Goal: Task Accomplishment & Management: Complete application form

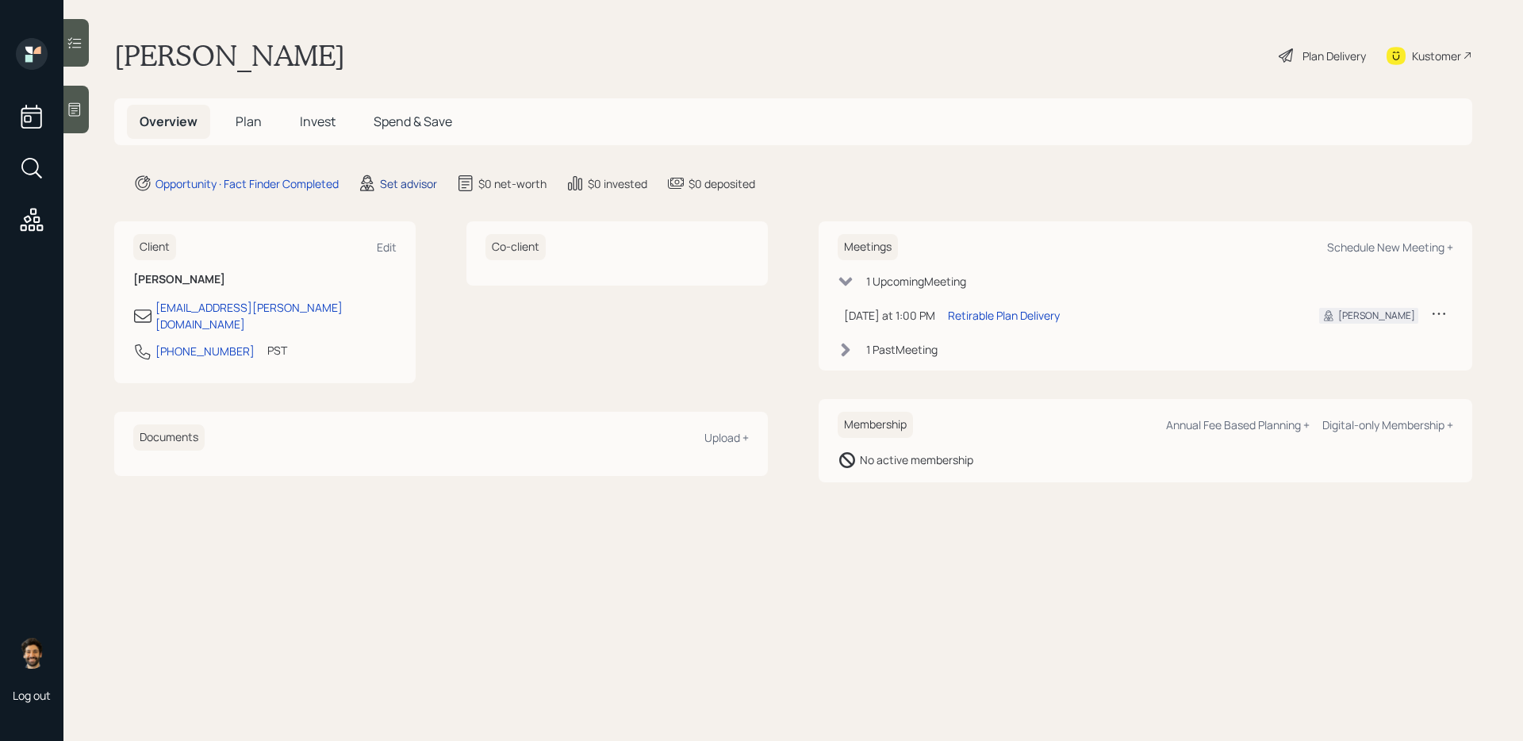
click at [416, 181] on div "Set advisor" at bounding box center [408, 183] width 57 height 17
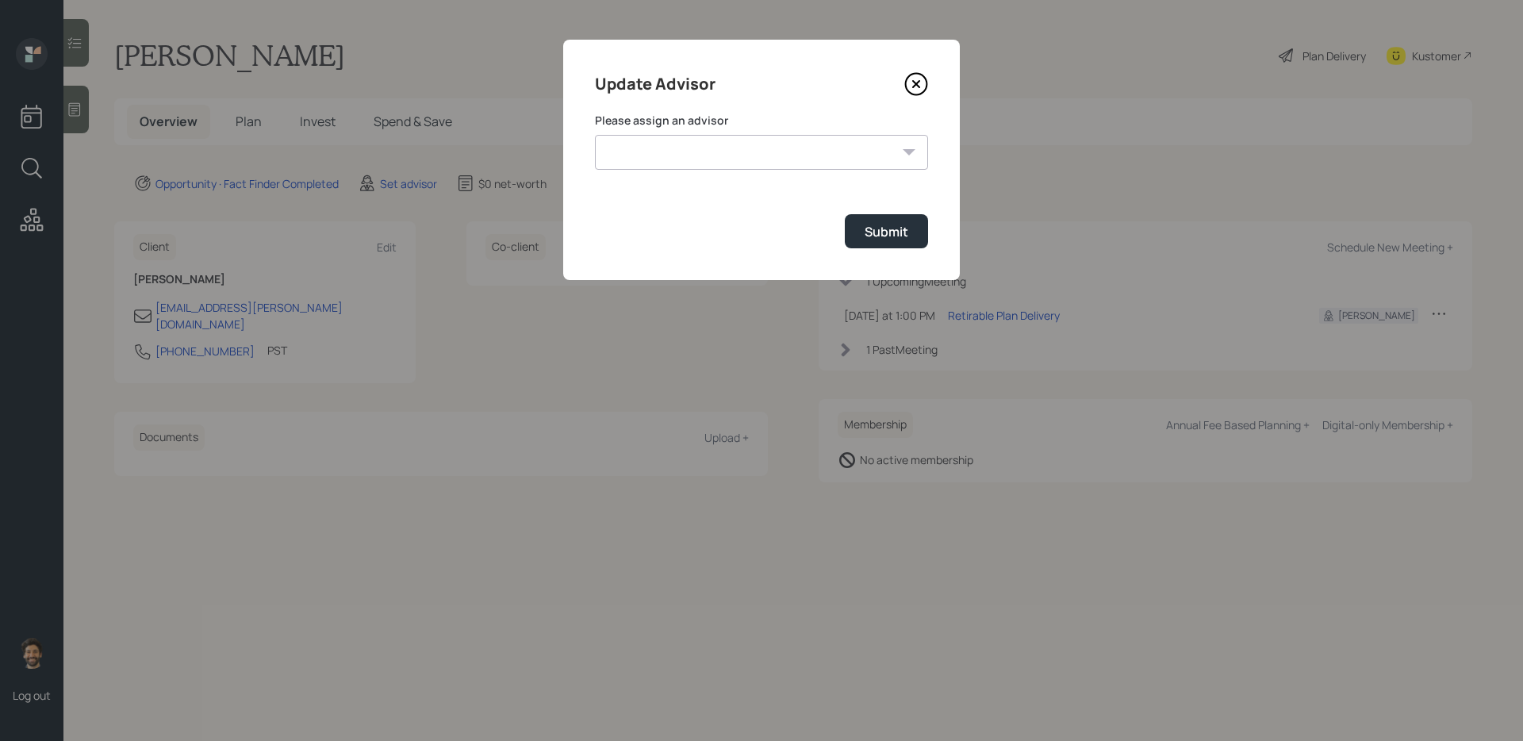
click at [701, 161] on select "[PERSON_NAME] [PERSON_NAME] [PERSON_NAME] End [PERSON_NAME] [PERSON_NAME] [PERS…" at bounding box center [761, 152] width 333 height 35
select select "f14b762f-c7c2-4b89-9227-8fa891345eea"
click at [595, 135] on select "[PERSON_NAME] [PERSON_NAME] [PERSON_NAME] End [PERSON_NAME] [PERSON_NAME] [PERS…" at bounding box center [761, 152] width 333 height 35
click at [872, 225] on div "Submit" at bounding box center [887, 231] width 44 height 17
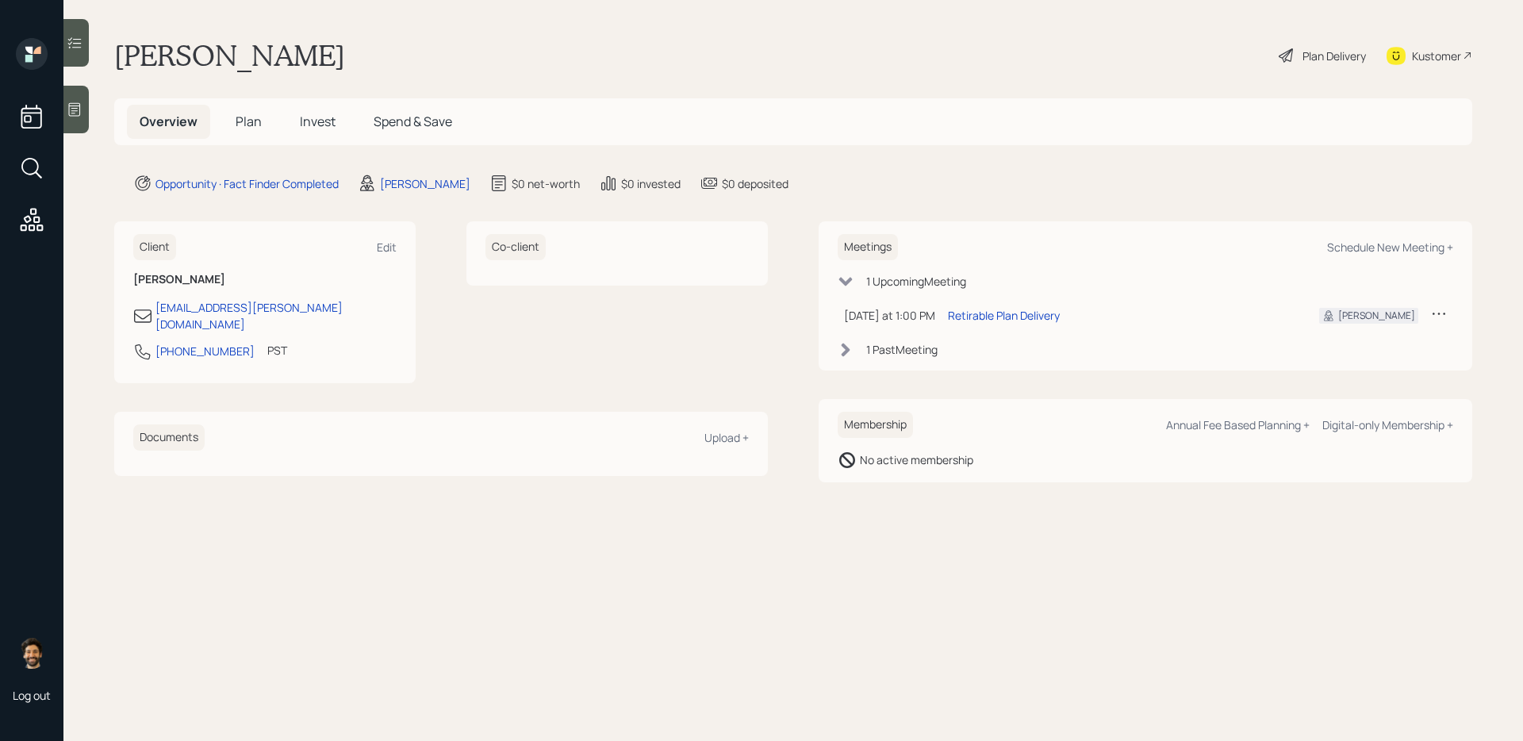
click at [251, 119] on span "Plan" at bounding box center [249, 121] width 26 height 17
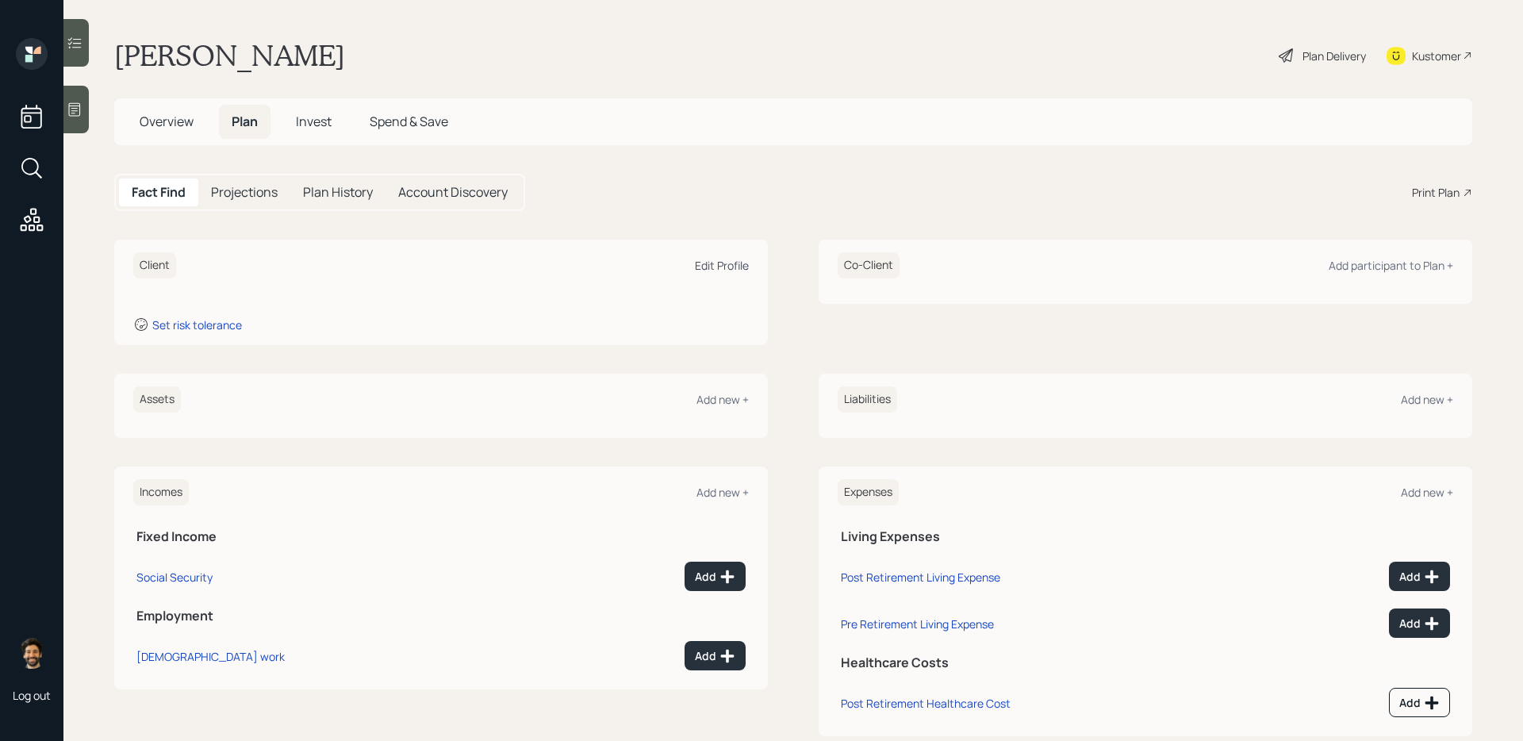
click at [732, 271] on div "Edit Profile" at bounding box center [722, 265] width 54 height 15
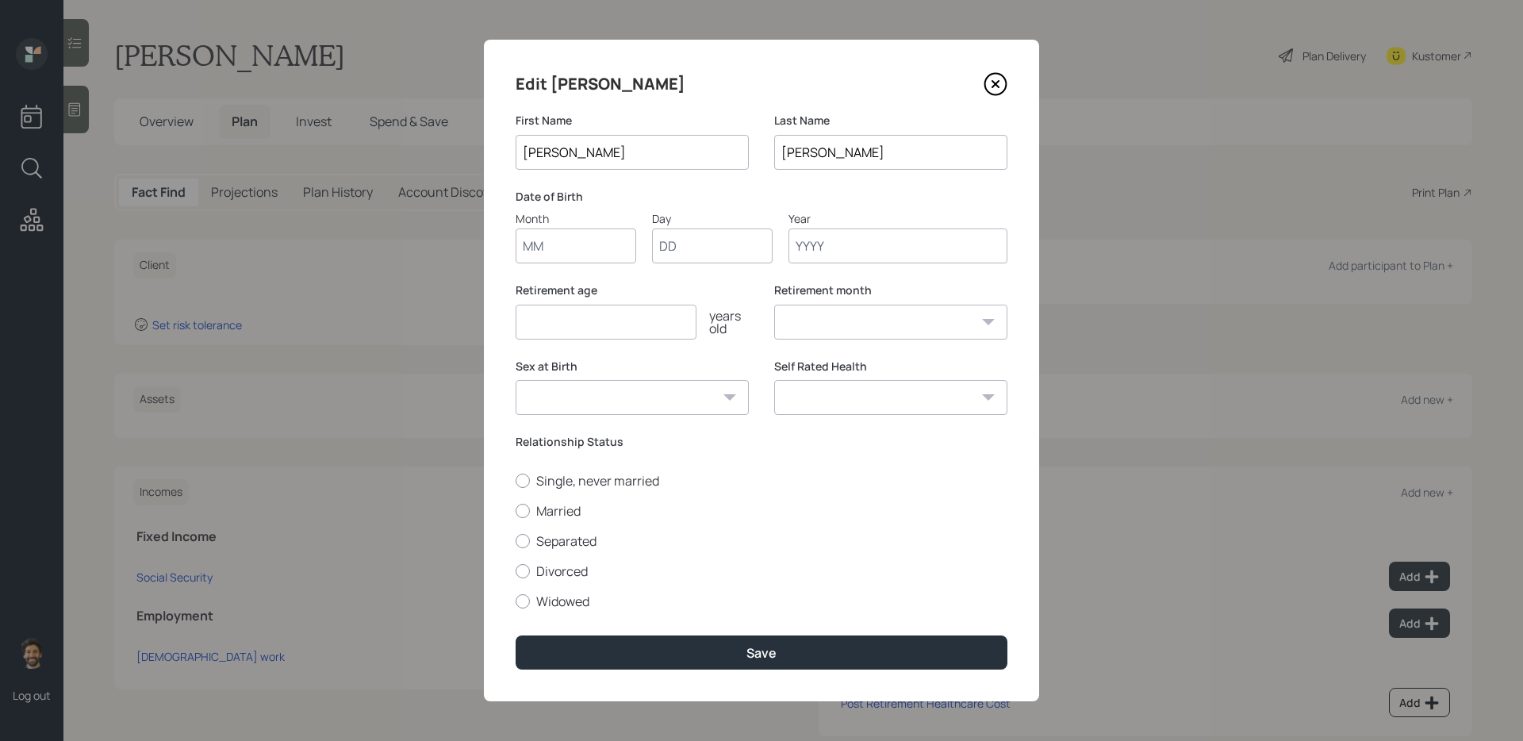
click at [561, 244] on input "Month" at bounding box center [576, 246] width 121 height 35
type input "01"
type input "1955"
select select "1"
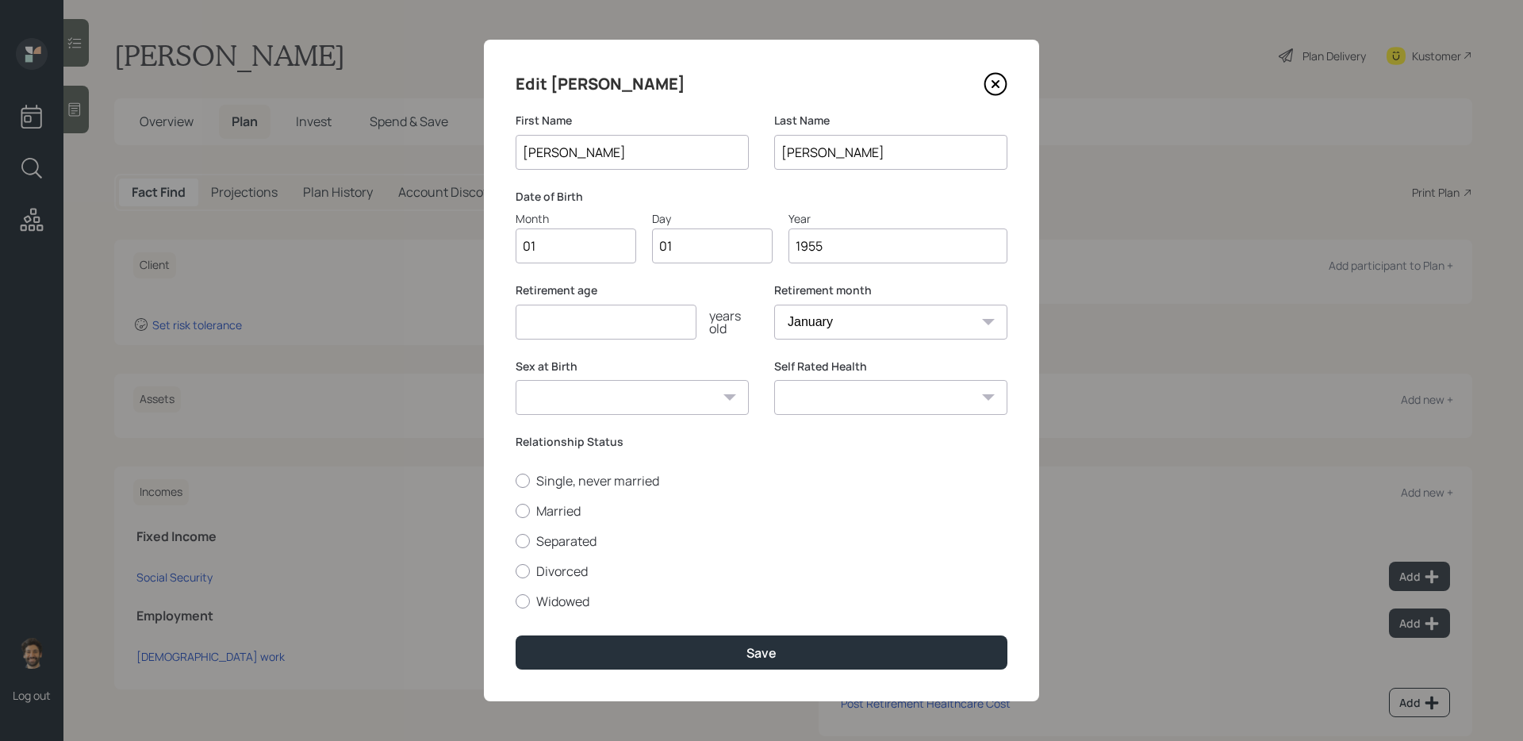
type input "1955"
click at [558, 325] on input "number" at bounding box center [606, 322] width 181 height 35
type input "65"
click at [529, 509] on div at bounding box center [523, 511] width 14 height 14
click at [516, 510] on input "Married" at bounding box center [515, 510] width 1 height 1
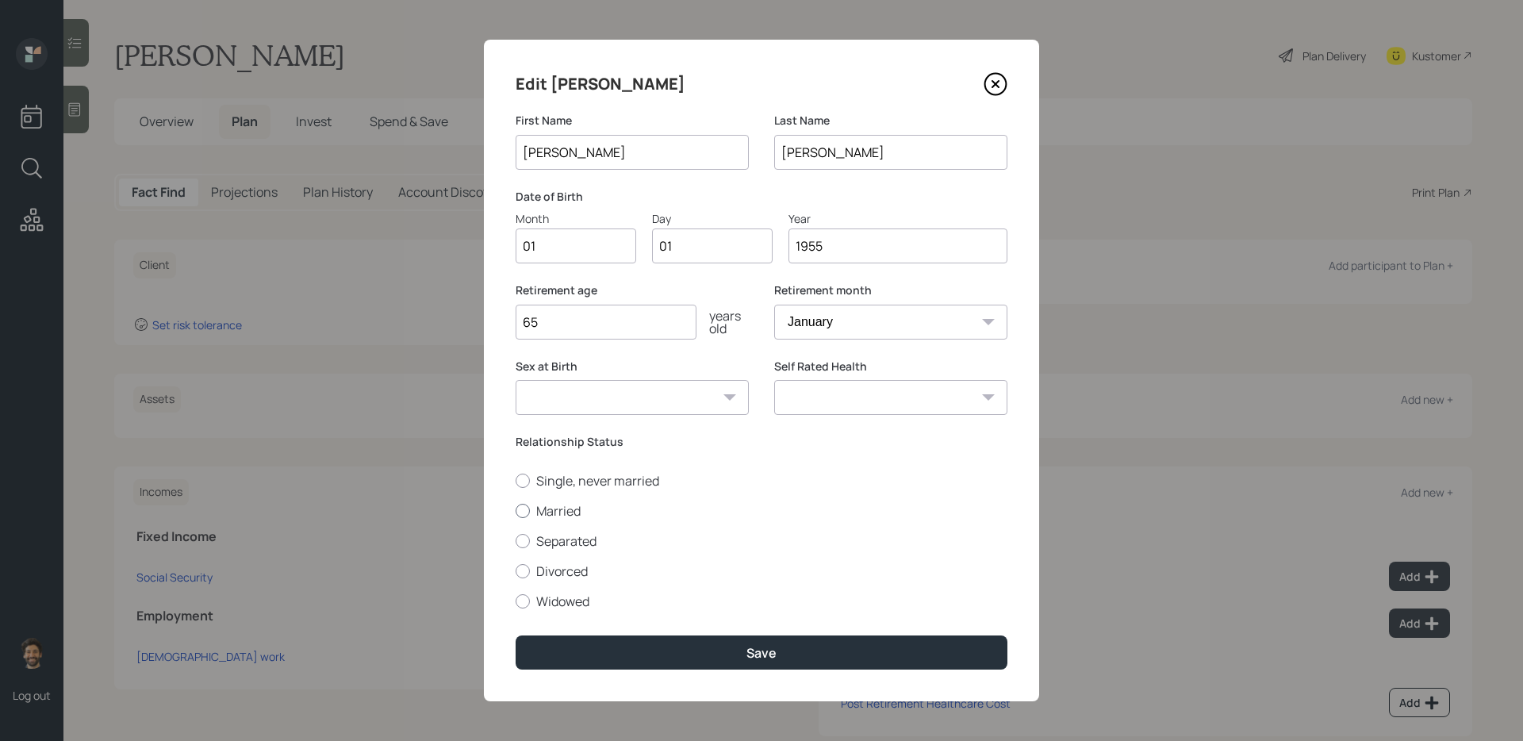
radio input "true"
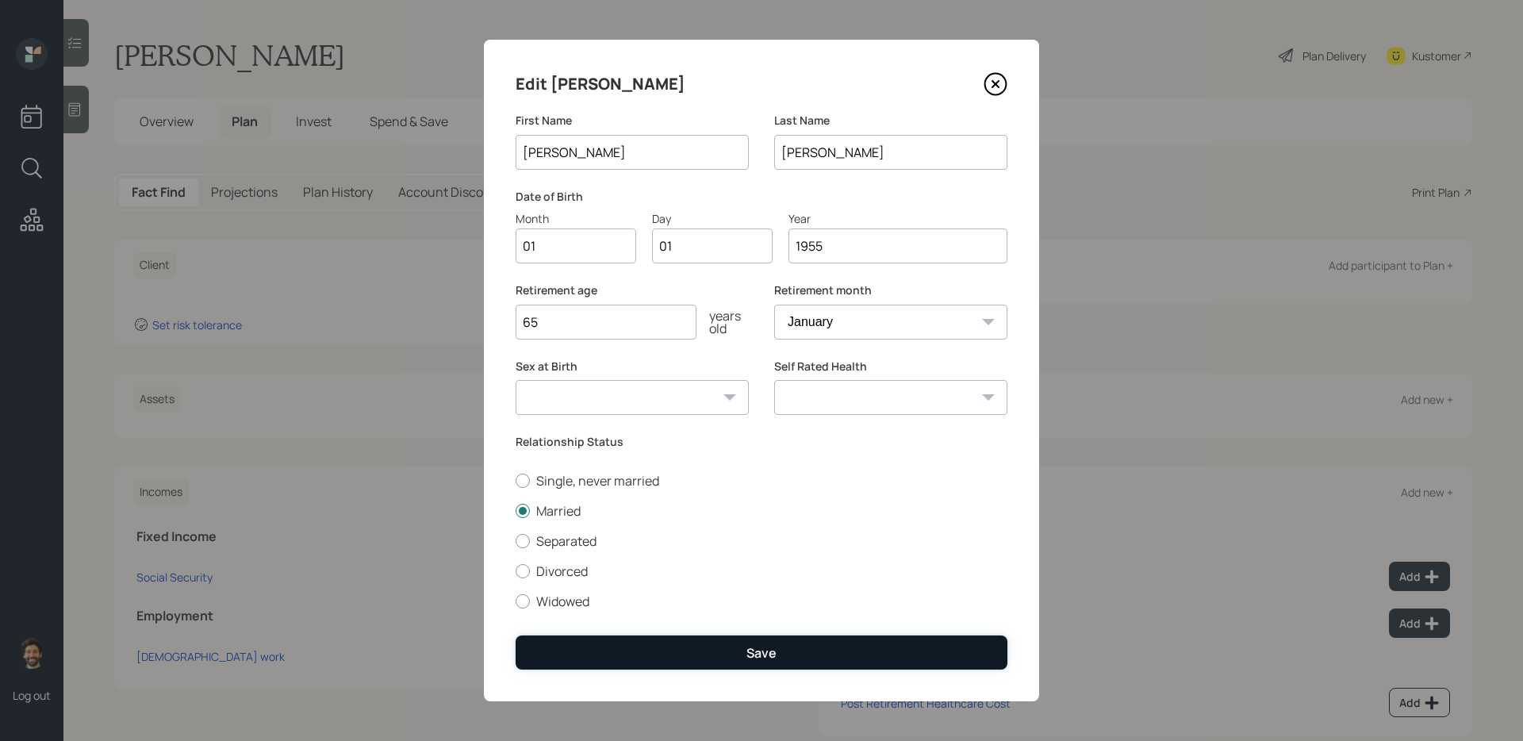
click at [582, 604] on button "Save" at bounding box center [762, 653] width 492 height 34
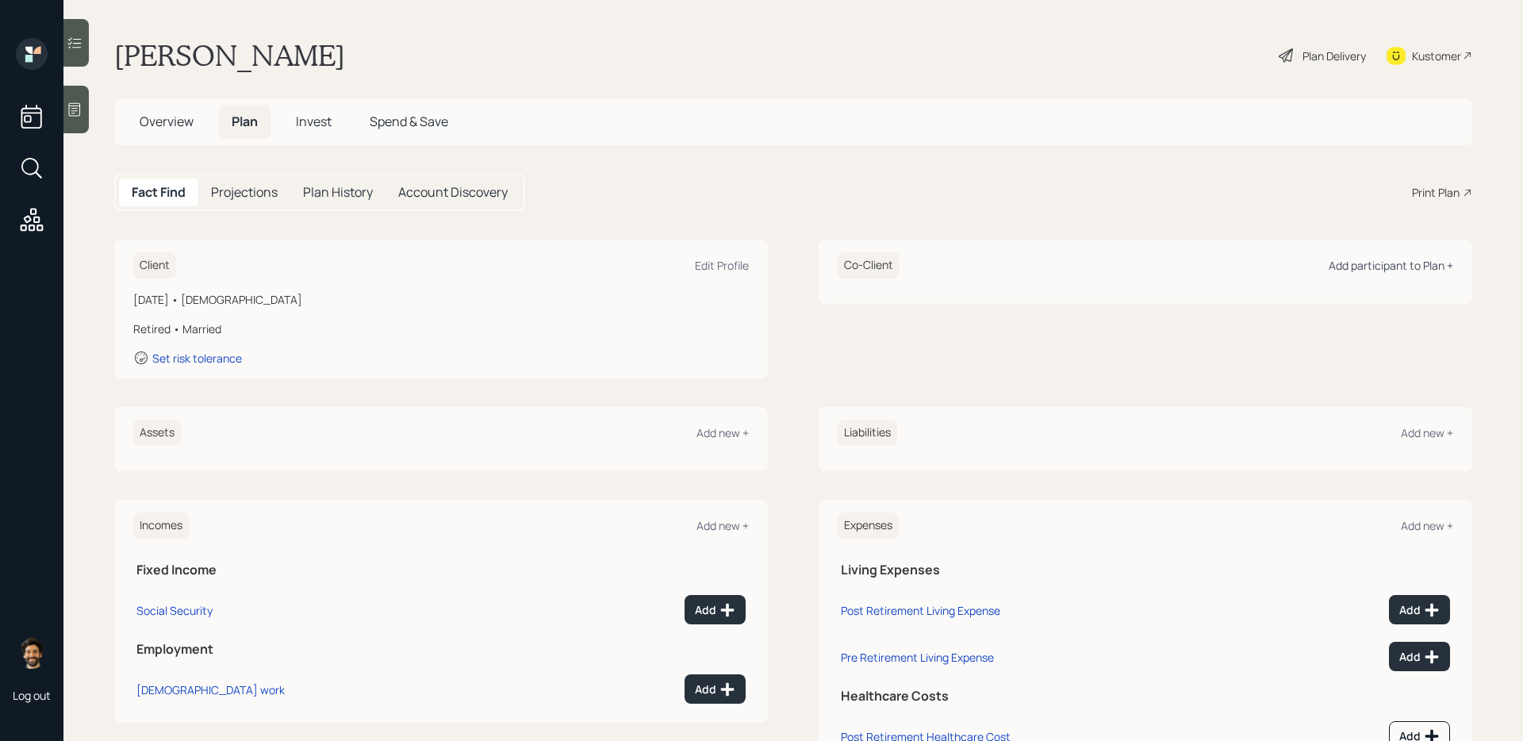
click at [1166, 272] on div "Add participant to Plan +" at bounding box center [1391, 265] width 125 height 15
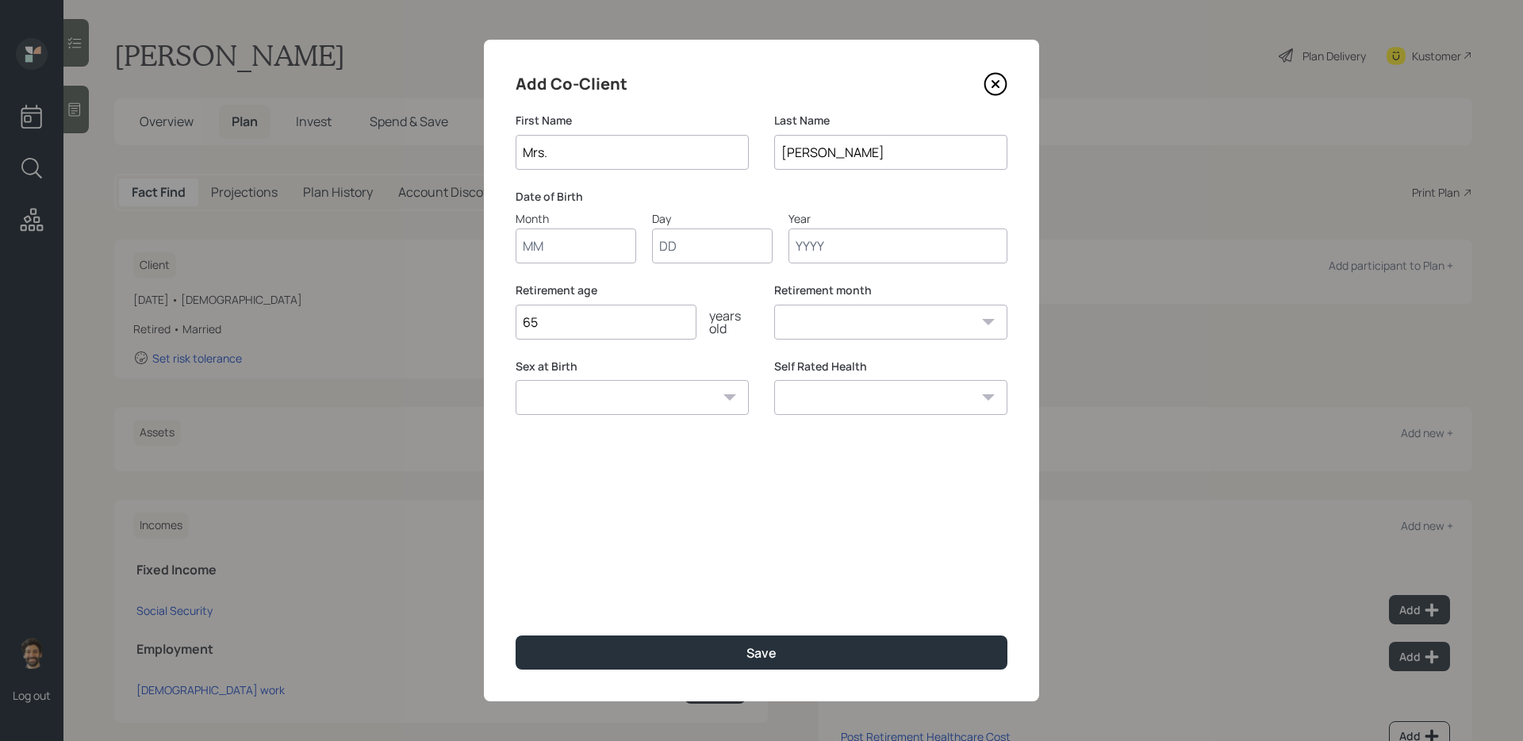
type input "Mrs."
click at [567, 248] on input "Month" at bounding box center [576, 246] width 121 height 35
type input "01"
type input "1955"
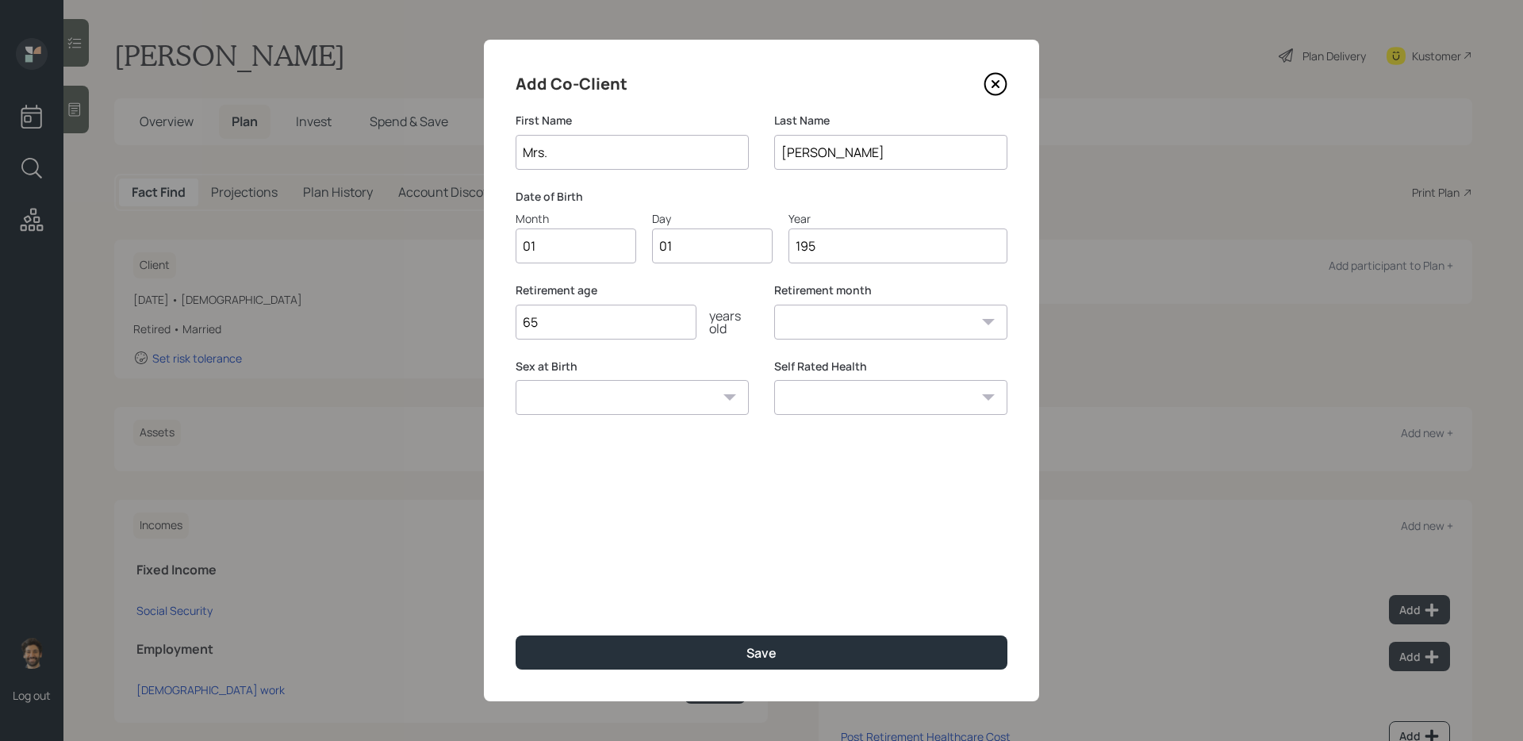
select select "1"
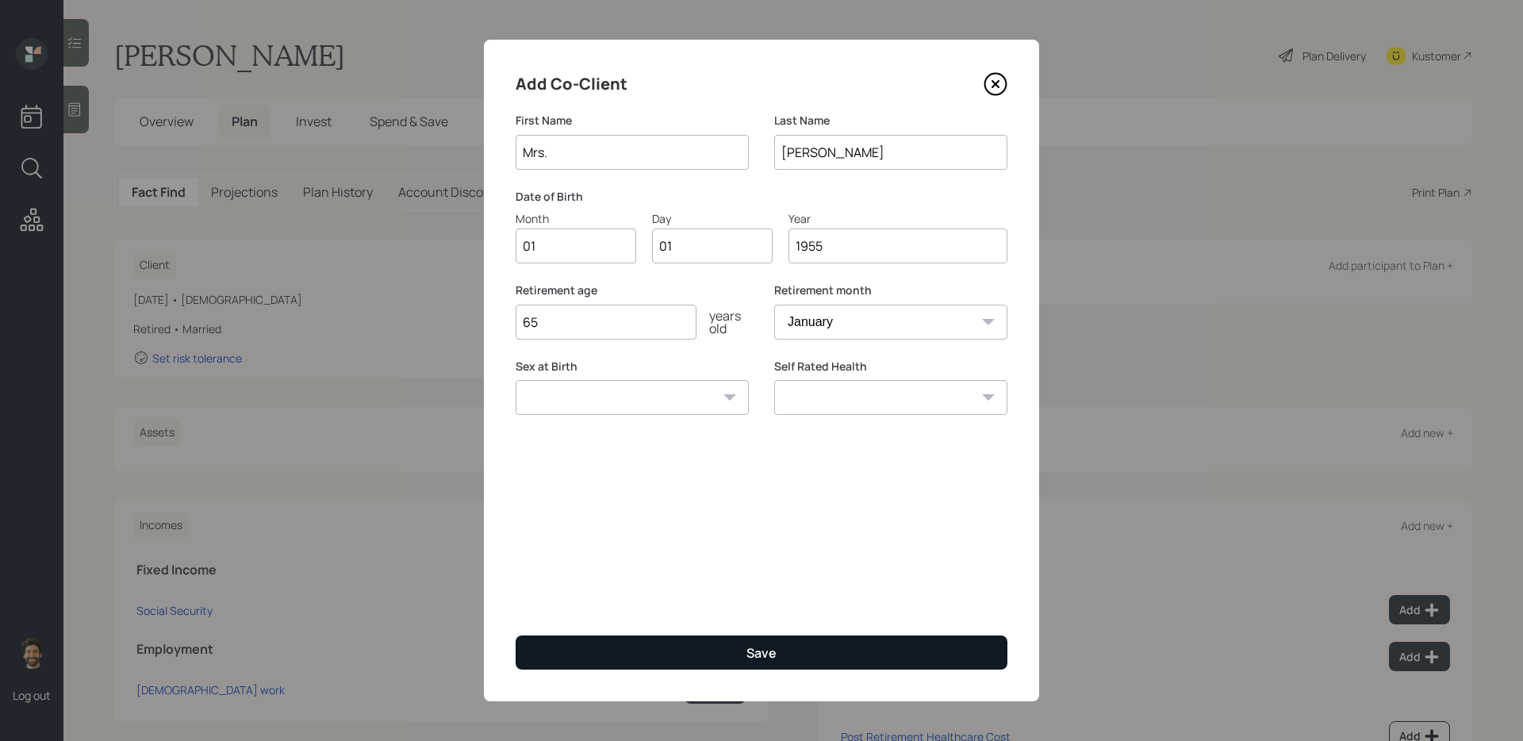
type input "1955"
click at [601, 604] on button "Save" at bounding box center [762, 653] width 492 height 34
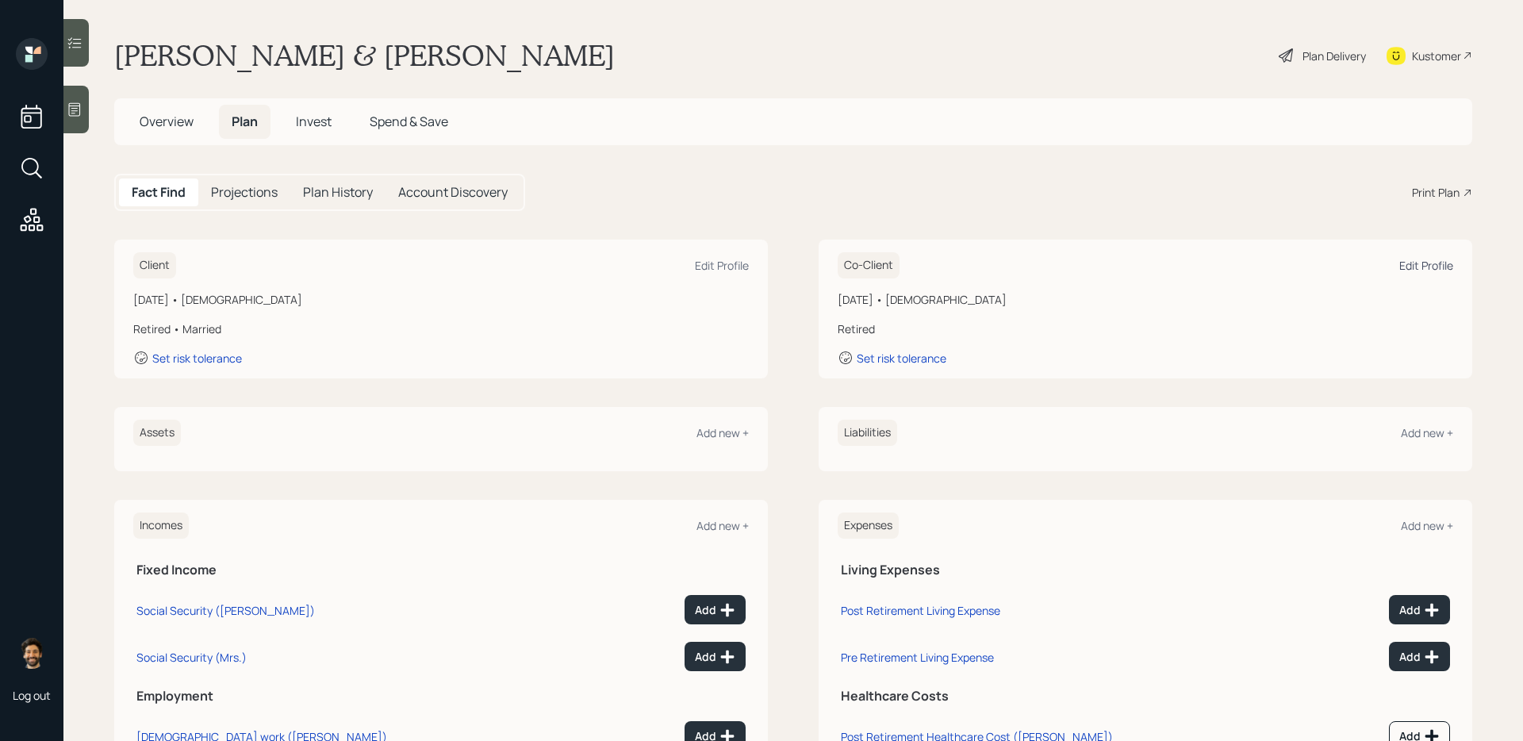
click at [1166, 267] on div "Edit Profile" at bounding box center [1427, 265] width 54 height 15
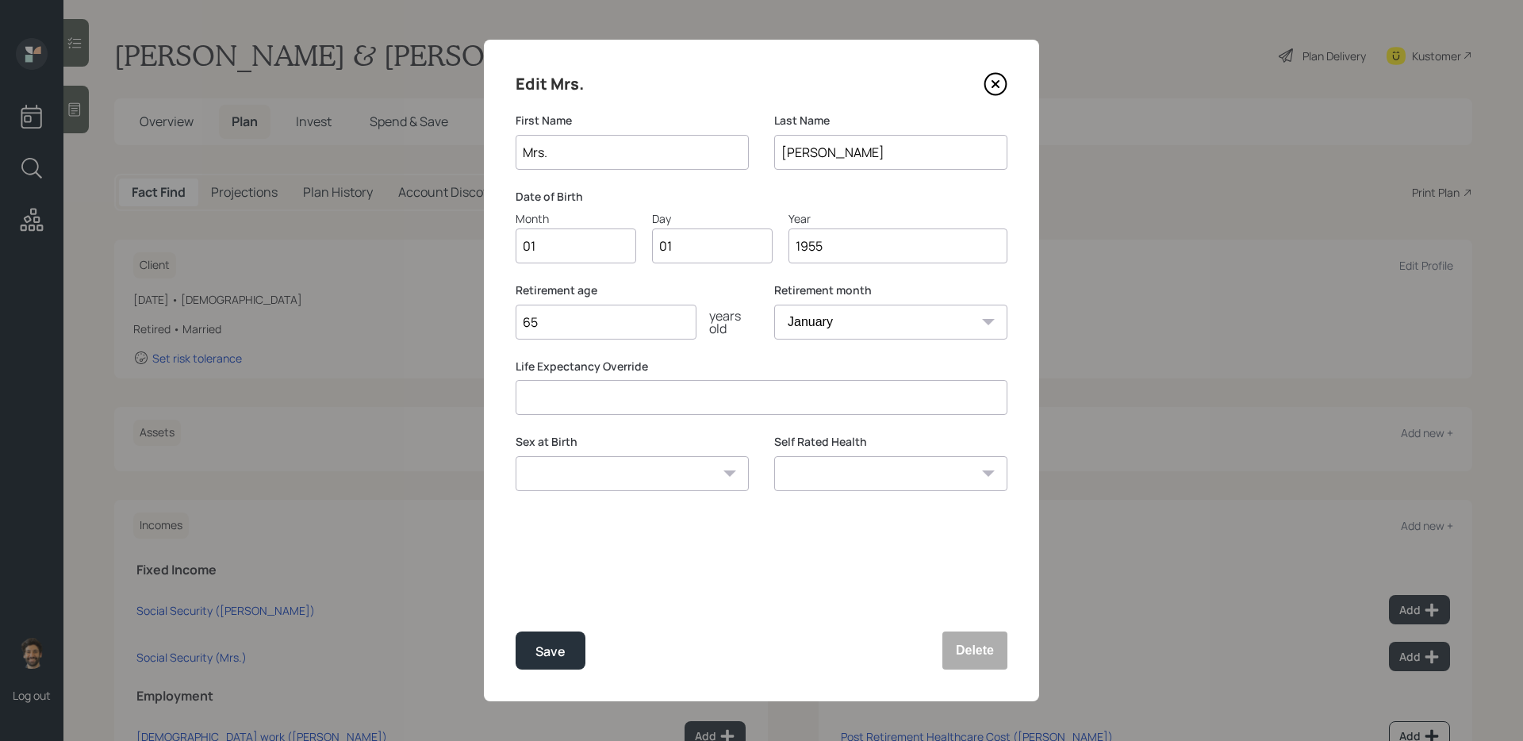
click at [593, 328] on input "65" at bounding box center [606, 322] width 181 height 35
type input "71"
click at [556, 604] on div "Save" at bounding box center [551, 651] width 30 height 21
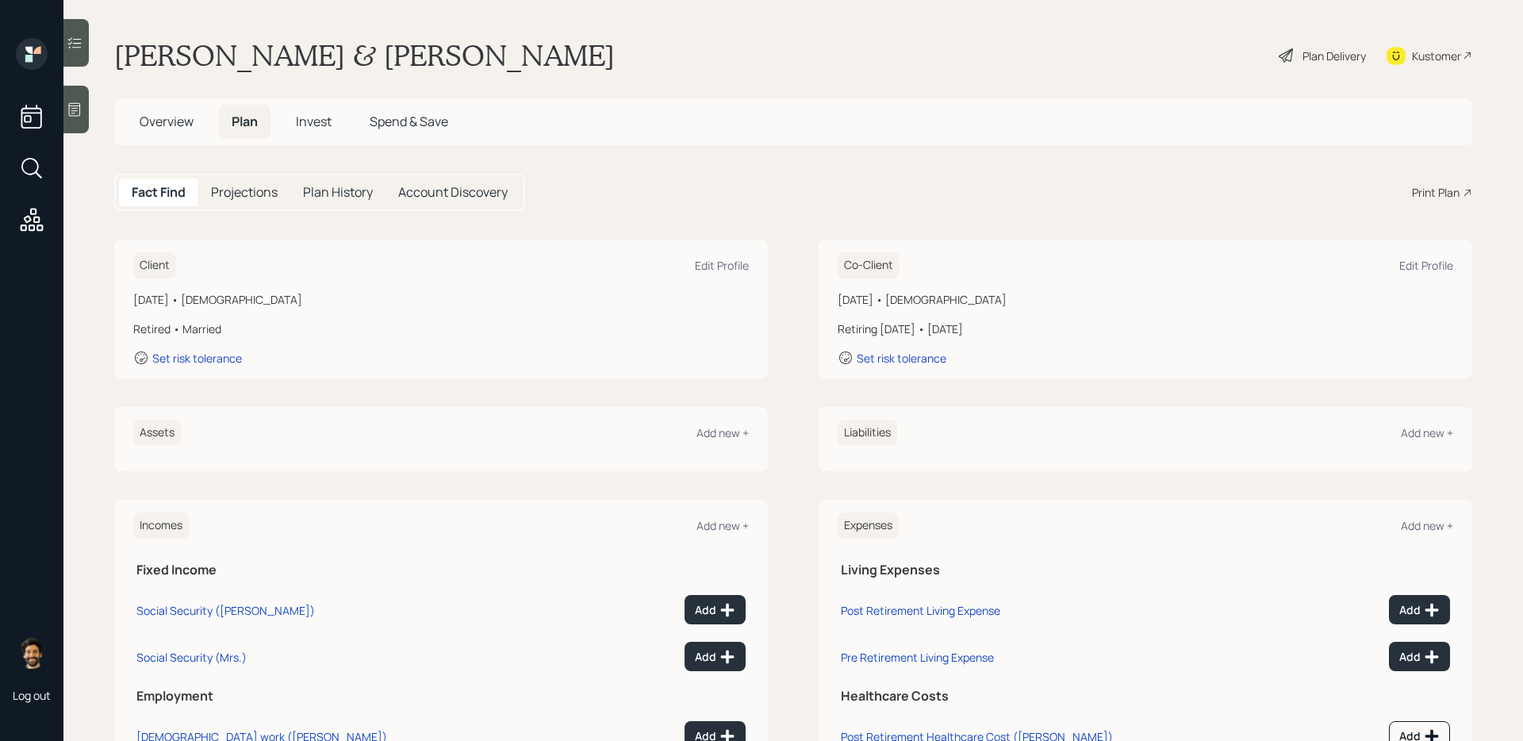
scroll to position [10, 0]
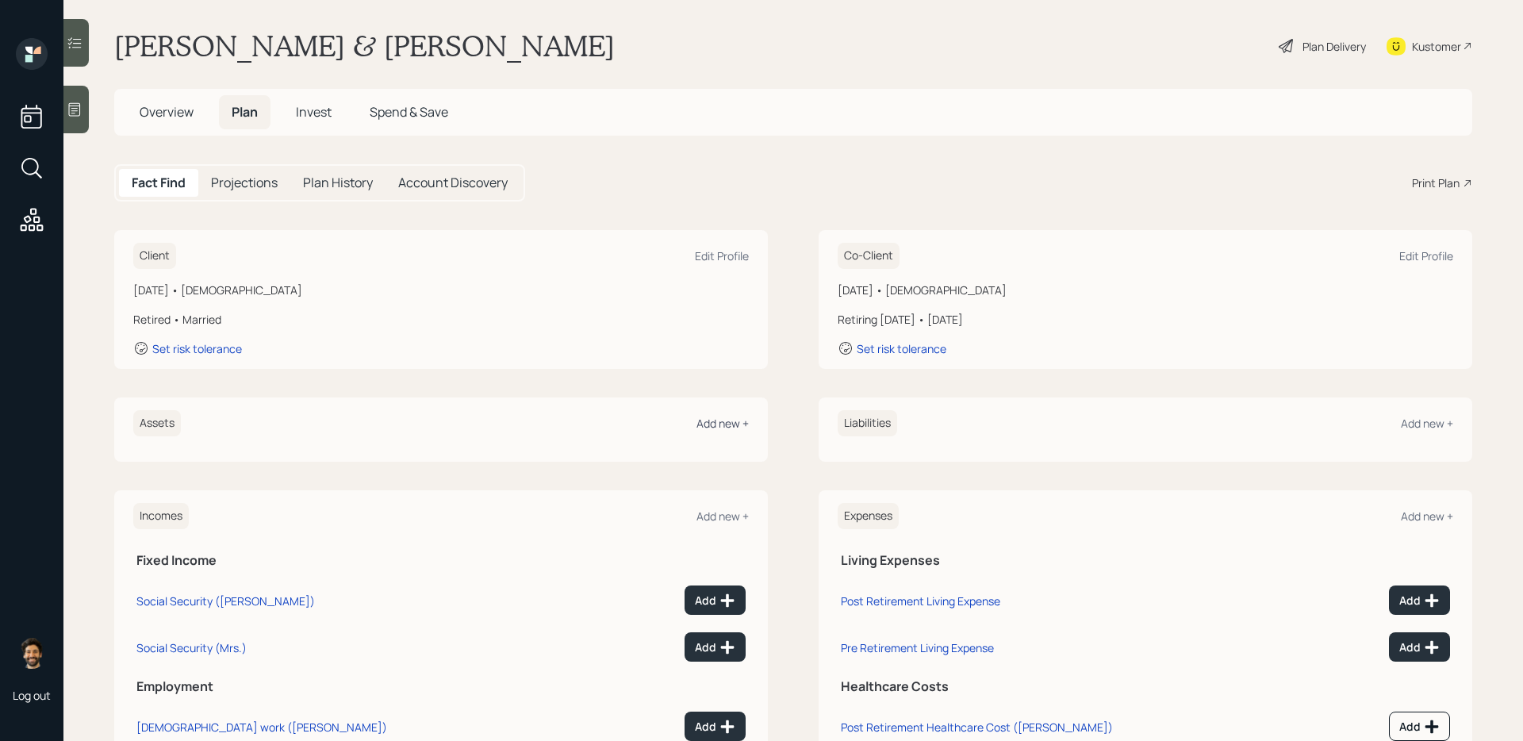
click at [708, 424] on div "Add new +" at bounding box center [723, 423] width 52 height 15
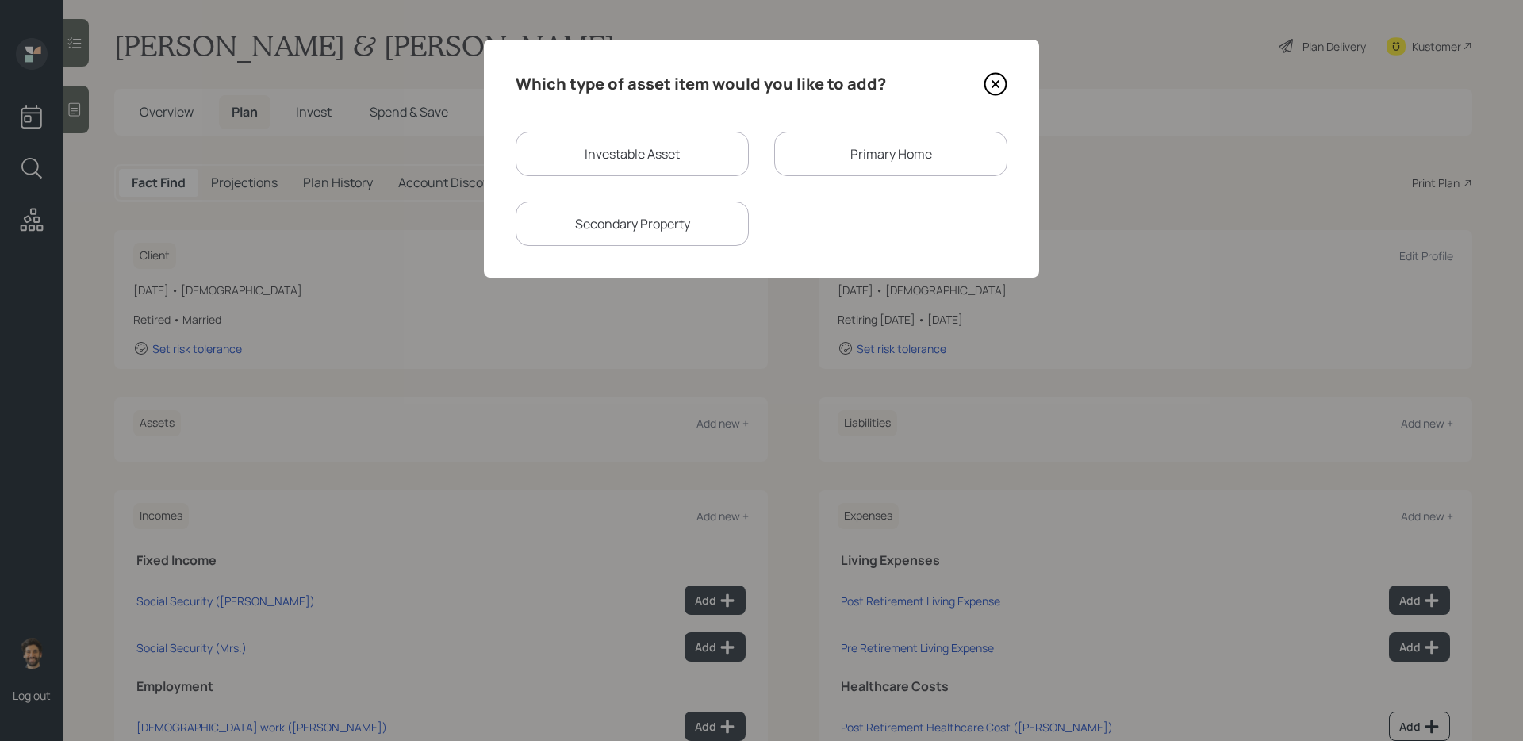
click at [660, 151] on div "Investable Asset" at bounding box center [632, 154] width 233 height 44
select select "taxable"
select select "balanced"
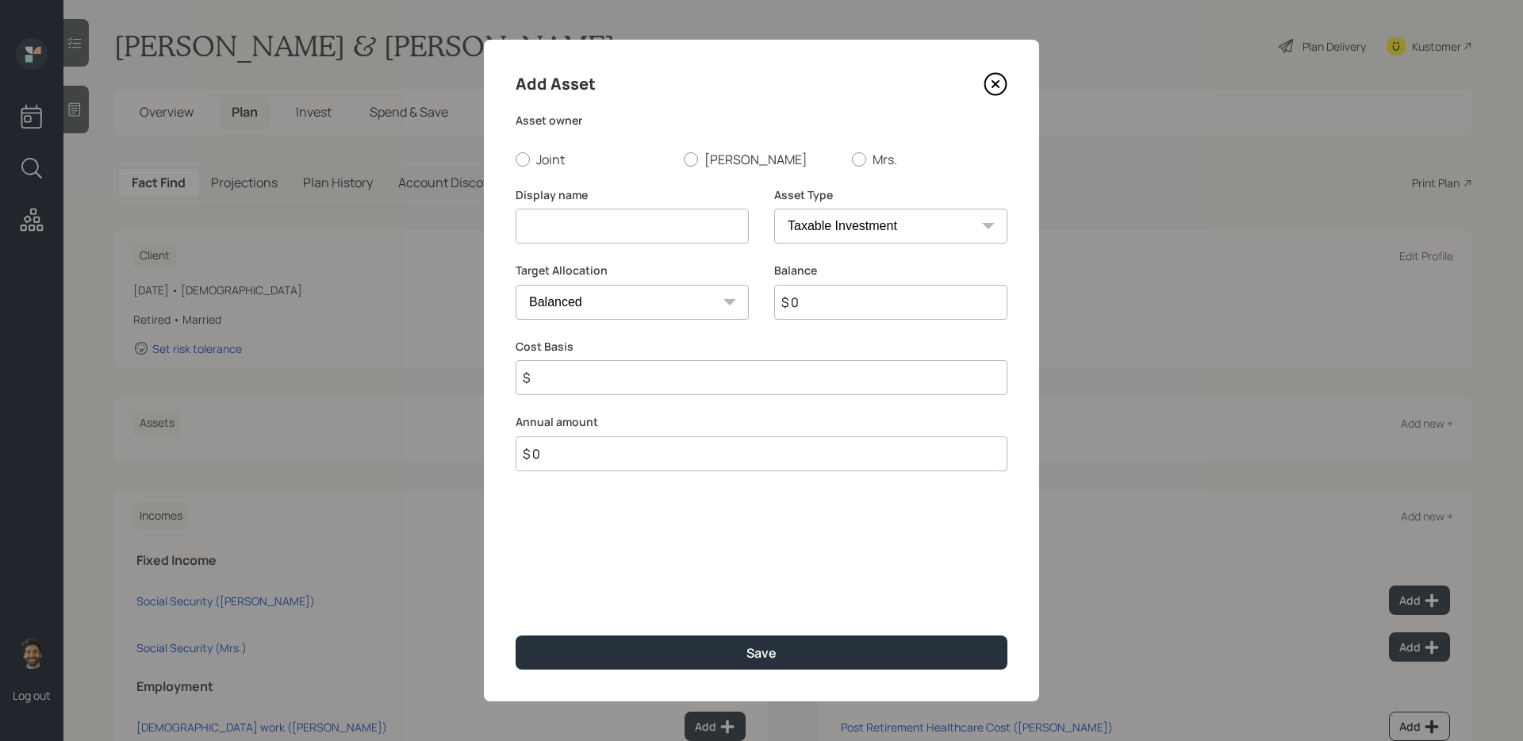
click at [576, 230] on input at bounding box center [632, 226] width 233 height 35
type input "Checking / Savings"
click at [859, 294] on input "$ 0" at bounding box center [890, 302] width 233 height 35
type input "$ 50,000"
click at [851, 224] on select "SEP [PERSON_NAME] IRA 401(k) [PERSON_NAME] 401(k) 403(b) [PERSON_NAME] 403(b) 4…" at bounding box center [890, 226] width 233 height 35
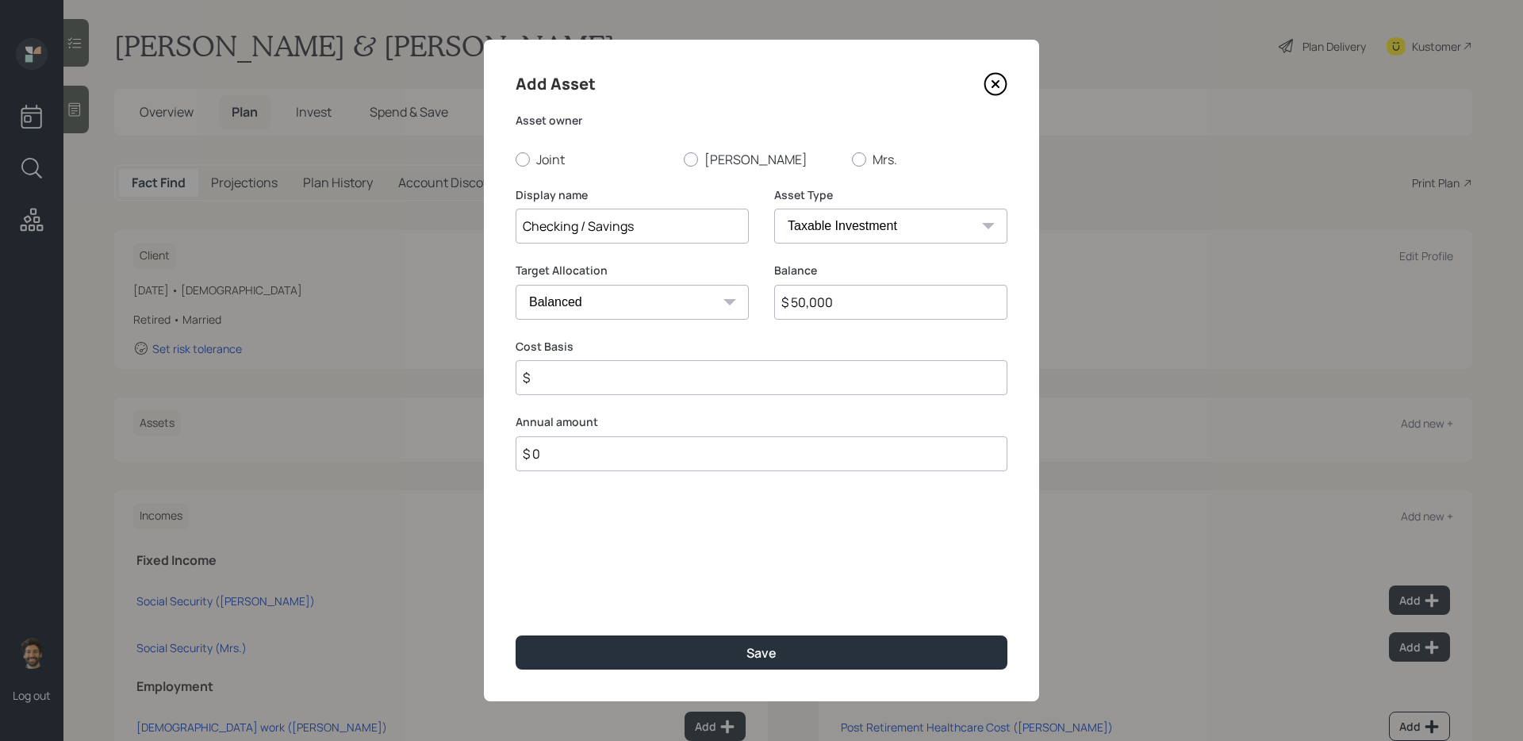
select select "emergency_fund"
click at [774, 209] on select "SEP [PERSON_NAME] IRA 401(k) [PERSON_NAME] 401(k) 403(b) [PERSON_NAME] 403(b) 4…" at bounding box center [890, 226] width 233 height 35
click at [530, 161] on label "Joint" at bounding box center [594, 159] width 156 height 17
click at [516, 159] on input "Joint" at bounding box center [515, 159] width 1 height 1
radio input "true"
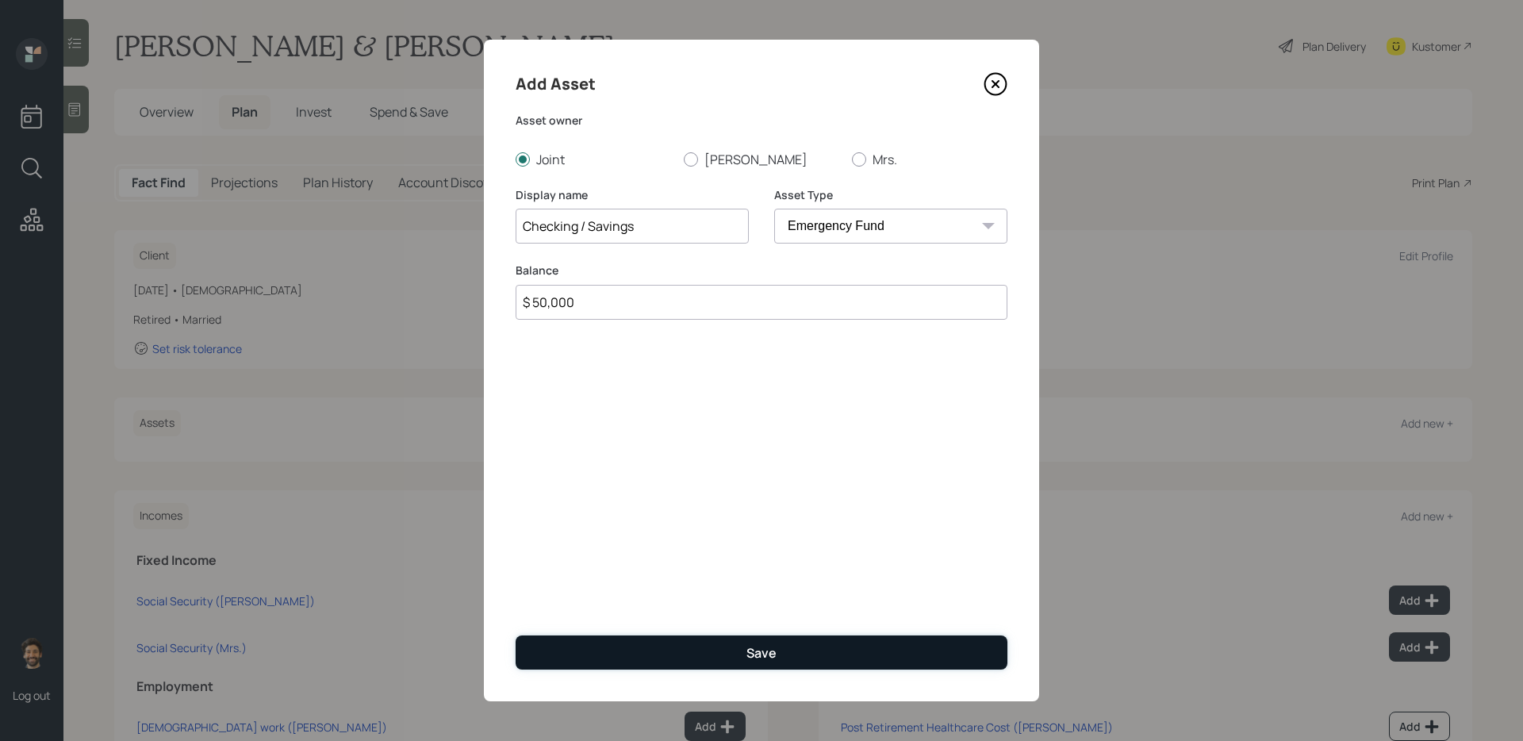
click at [577, 604] on button "Save" at bounding box center [762, 653] width 492 height 34
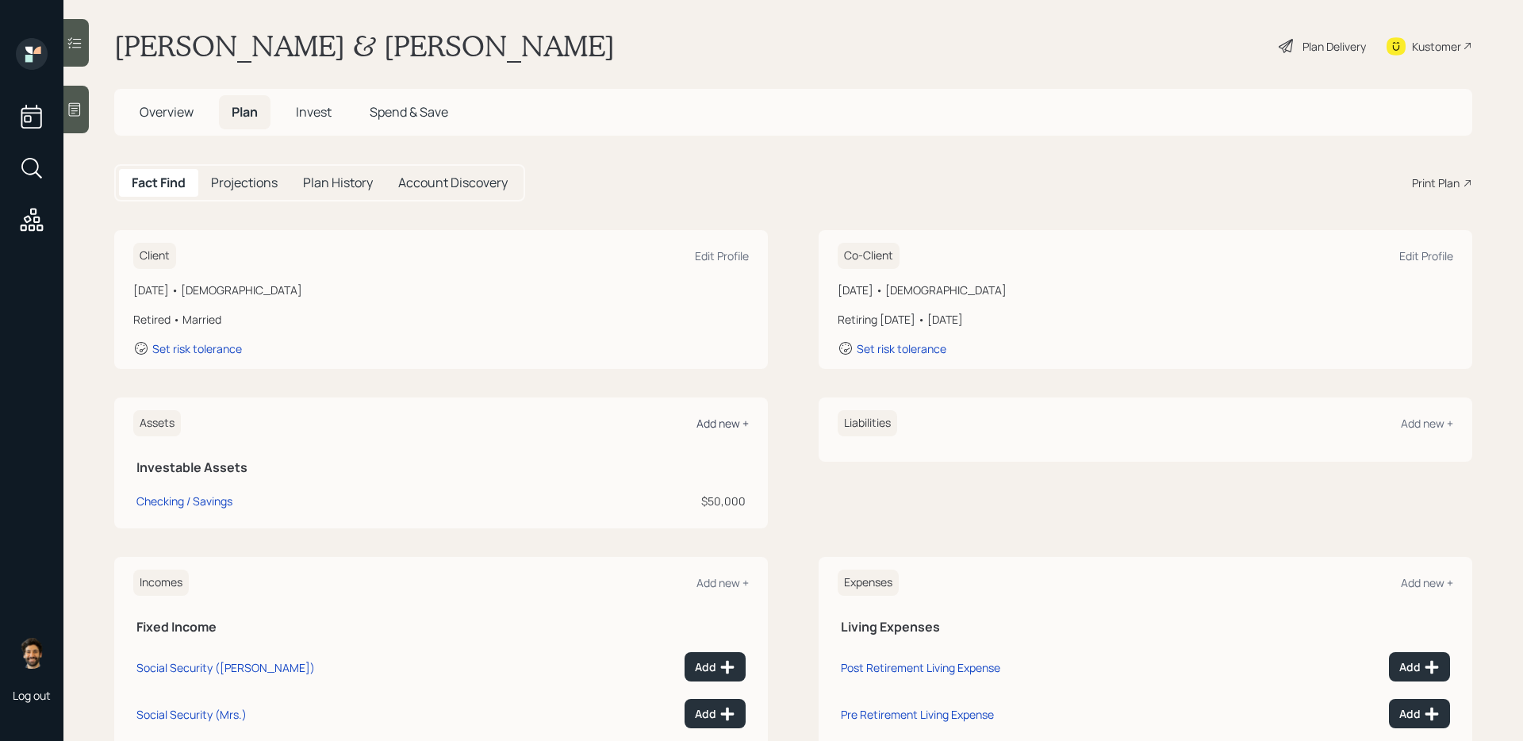
click at [728, 419] on div "Add new +" at bounding box center [723, 423] width 52 height 15
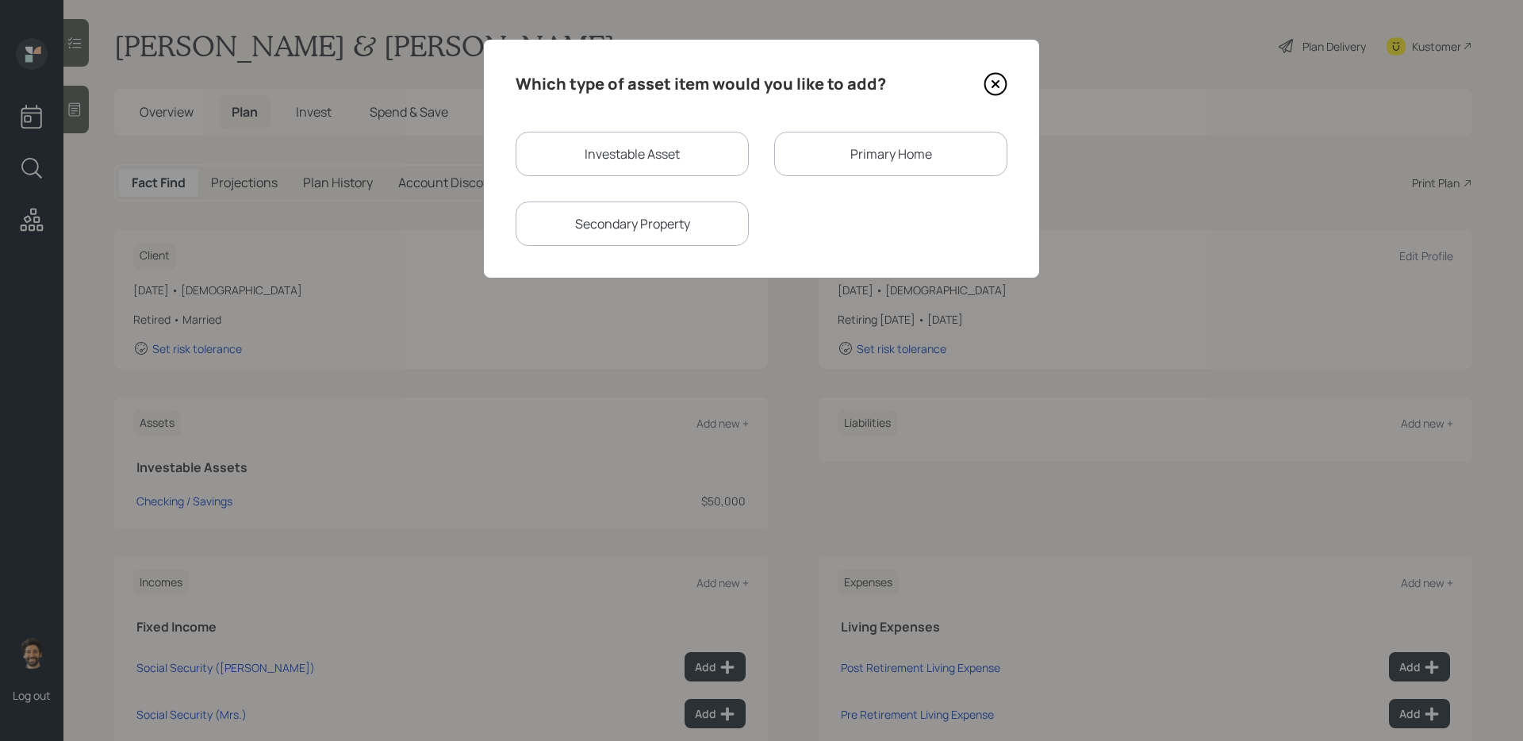
click at [625, 150] on div "Investable Asset" at bounding box center [632, 154] width 233 height 44
select select "taxable"
select select "balanced"
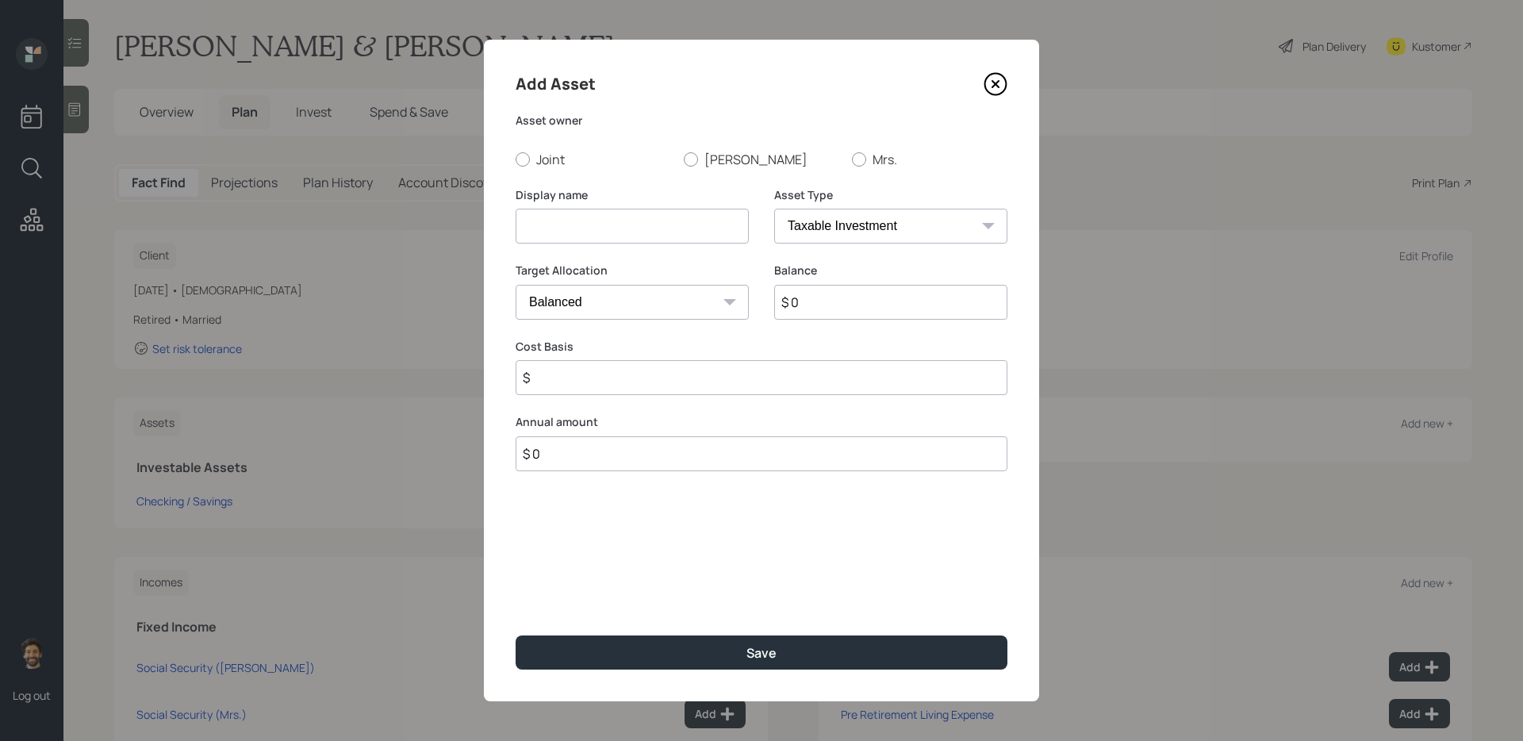
click at [593, 223] on input at bounding box center [632, 226] width 233 height 35
type input "IRA"
click at [866, 313] on input "$ 0" at bounding box center [890, 302] width 233 height 35
type input "$ 60,000"
click at [726, 162] on label "[PERSON_NAME]" at bounding box center [762, 159] width 156 height 17
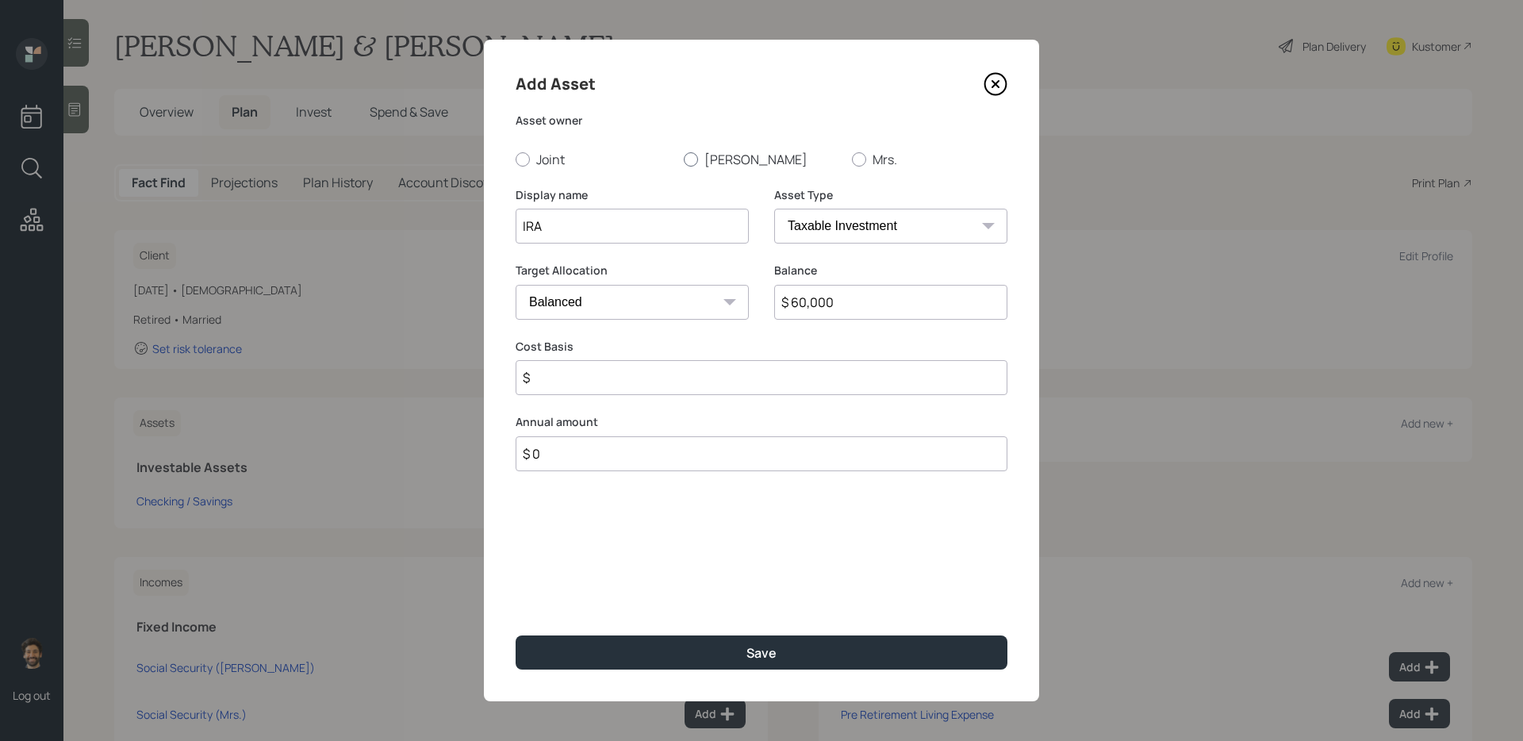
click at [684, 159] on input "[PERSON_NAME]" at bounding box center [683, 159] width 1 height 1
radio input "true"
click at [809, 242] on select "SEP [PERSON_NAME] IRA 401(k) [PERSON_NAME] 401(k) 403(b) [PERSON_NAME] 403(b) 4…" at bounding box center [890, 226] width 233 height 35
select select "ira"
click at [774, 209] on select "SEP [PERSON_NAME] IRA 401(k) [PERSON_NAME] 401(k) 403(b) [PERSON_NAME] 403(b) 4…" at bounding box center [890, 226] width 233 height 35
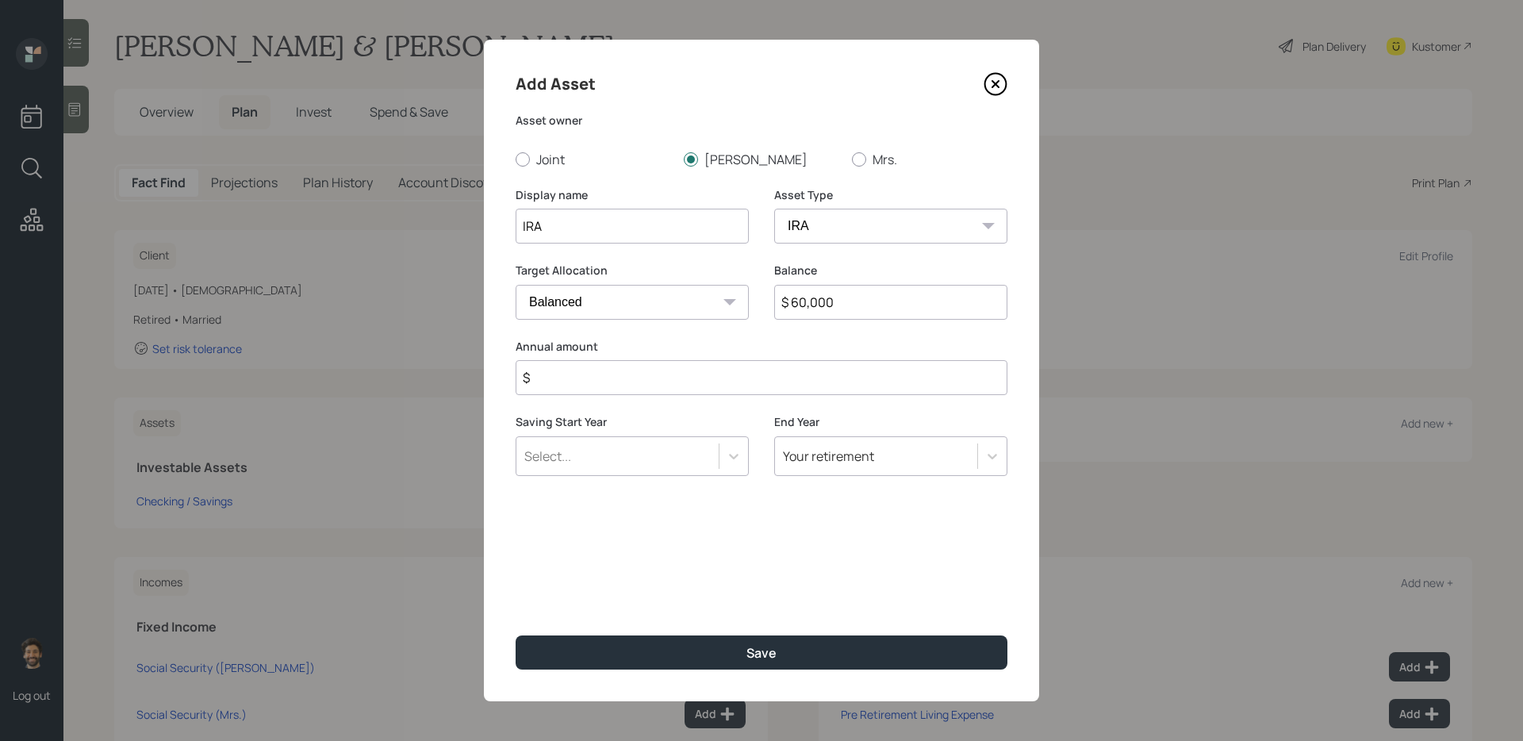
click at [605, 379] on input "$" at bounding box center [762, 377] width 492 height 35
type input "$ 0"
click at [573, 604] on div "Add Asset Asset owner Joint [PERSON_NAME] Mrs. Display name IRA Asset Type SEP …" at bounding box center [761, 371] width 555 height 662
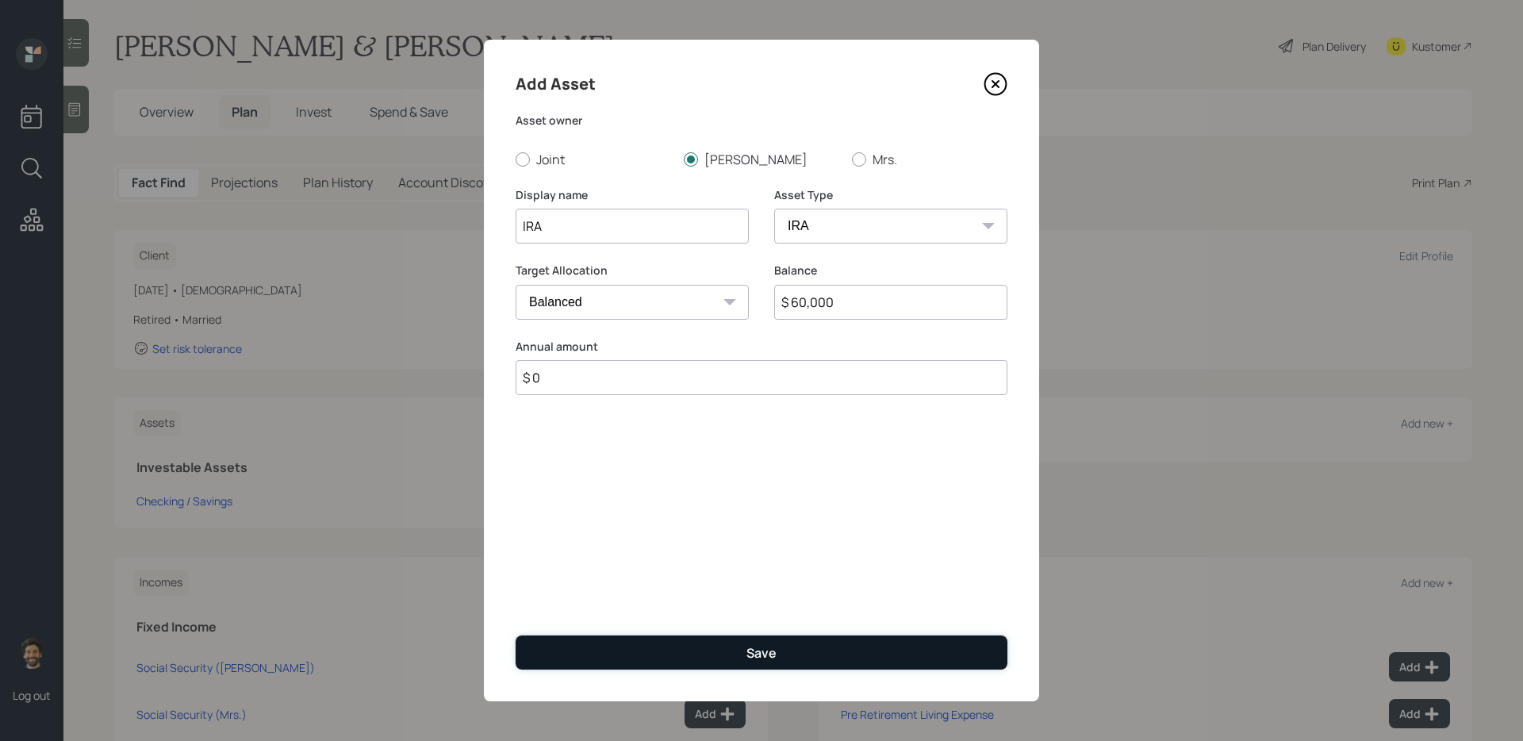
click at [573, 604] on button "Save" at bounding box center [762, 653] width 492 height 34
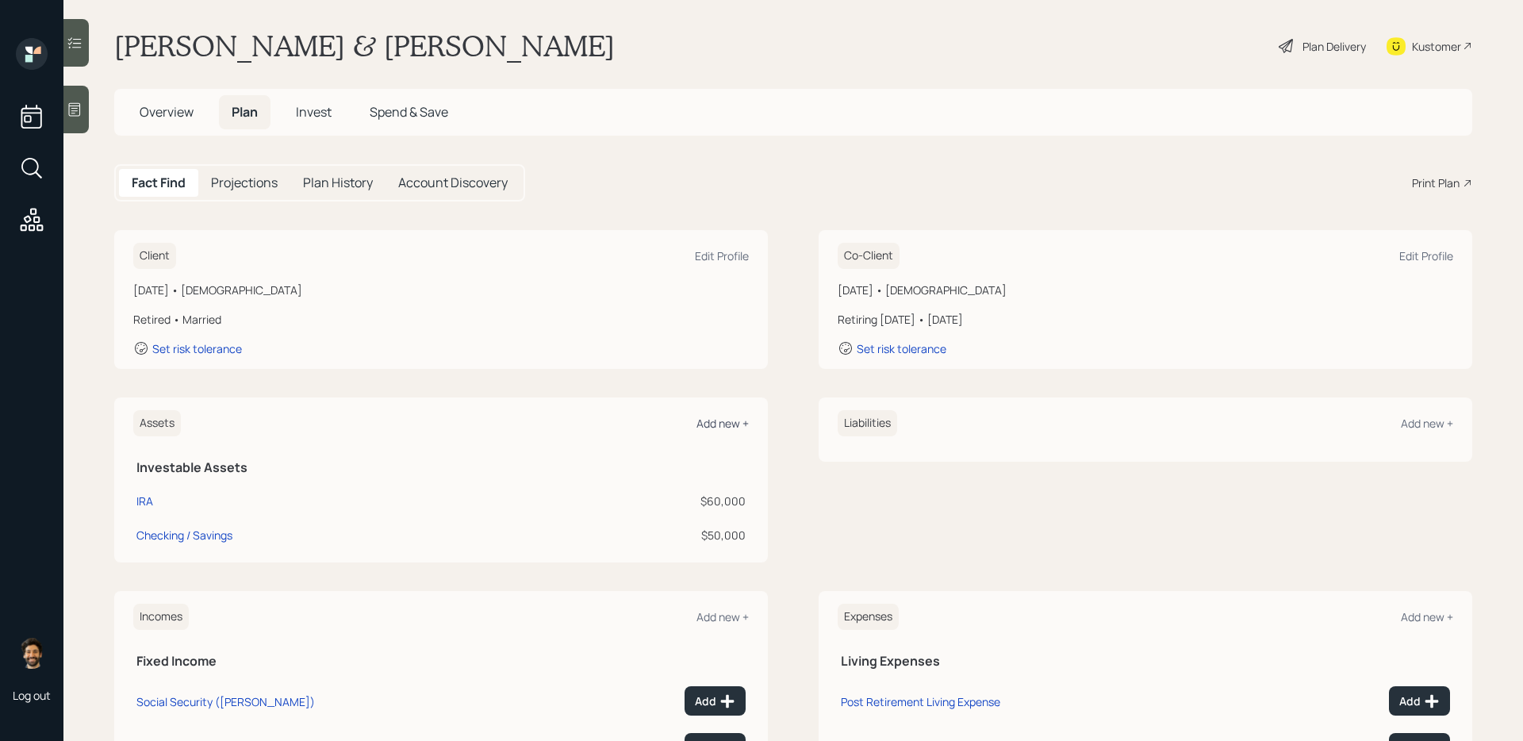
click at [716, 430] on div "Add new +" at bounding box center [723, 423] width 52 height 15
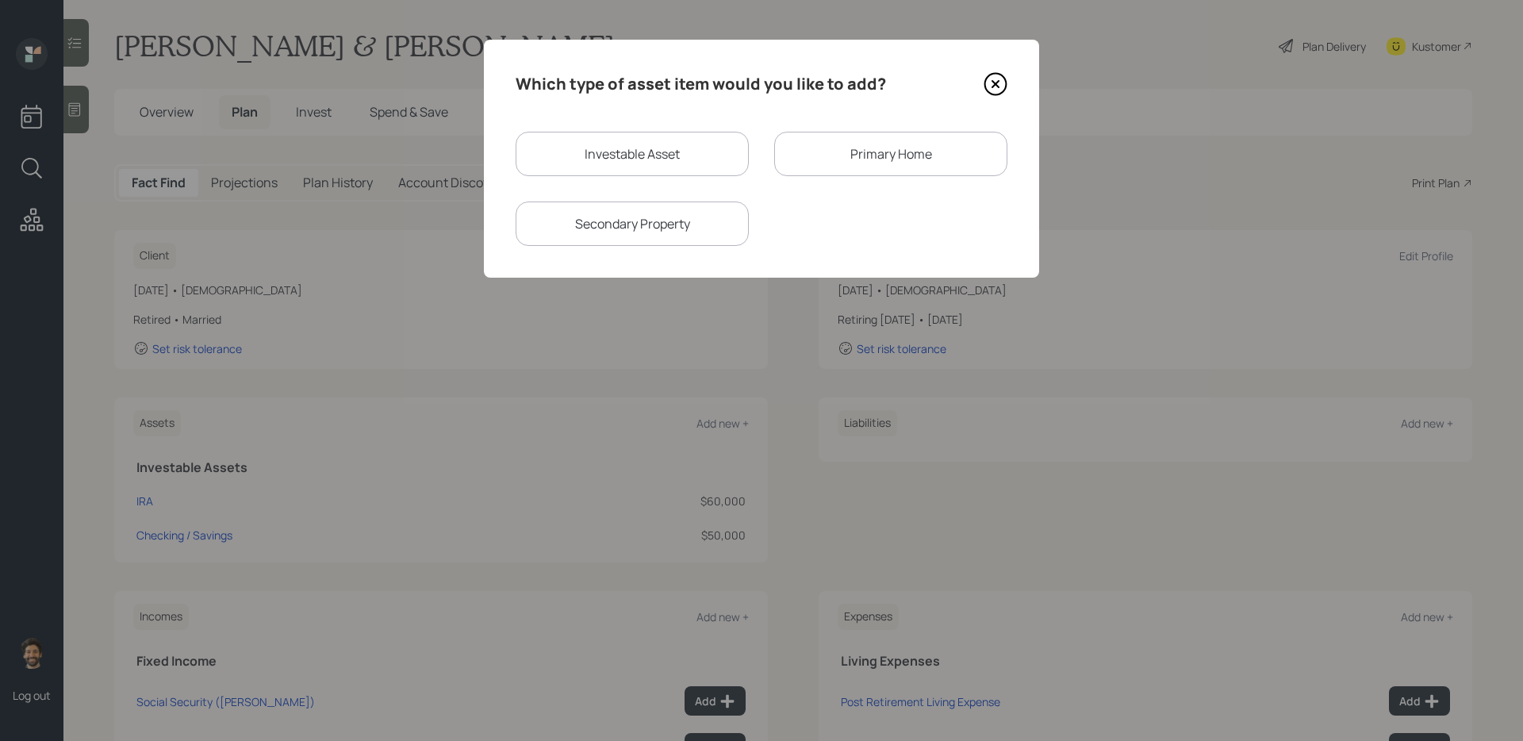
click at [836, 137] on div "Primary Home" at bounding box center [890, 154] width 233 height 44
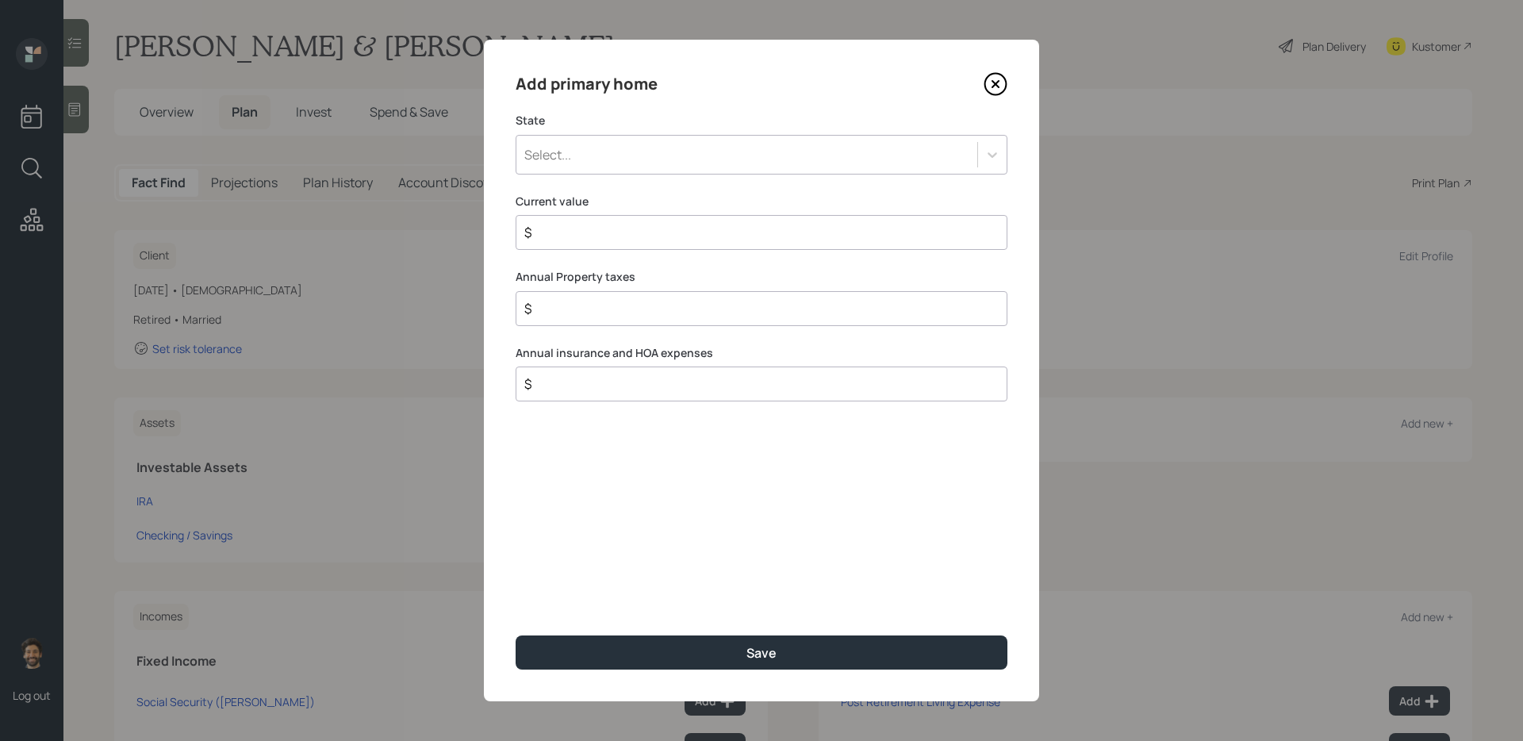
click at [613, 166] on div "Select..." at bounding box center [747, 154] width 461 height 27
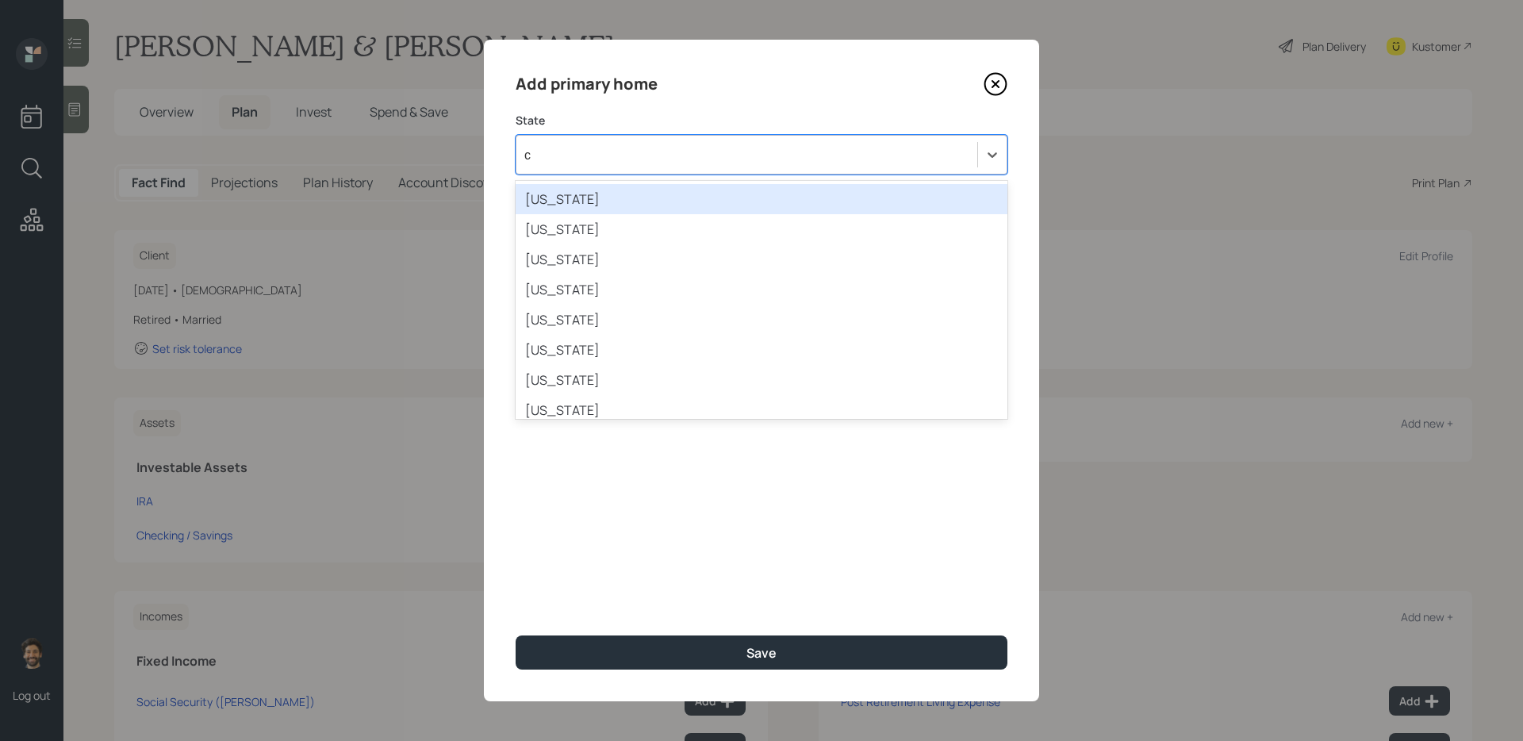
type input "ca"
click at [589, 190] on div "[US_STATE]" at bounding box center [762, 199] width 492 height 30
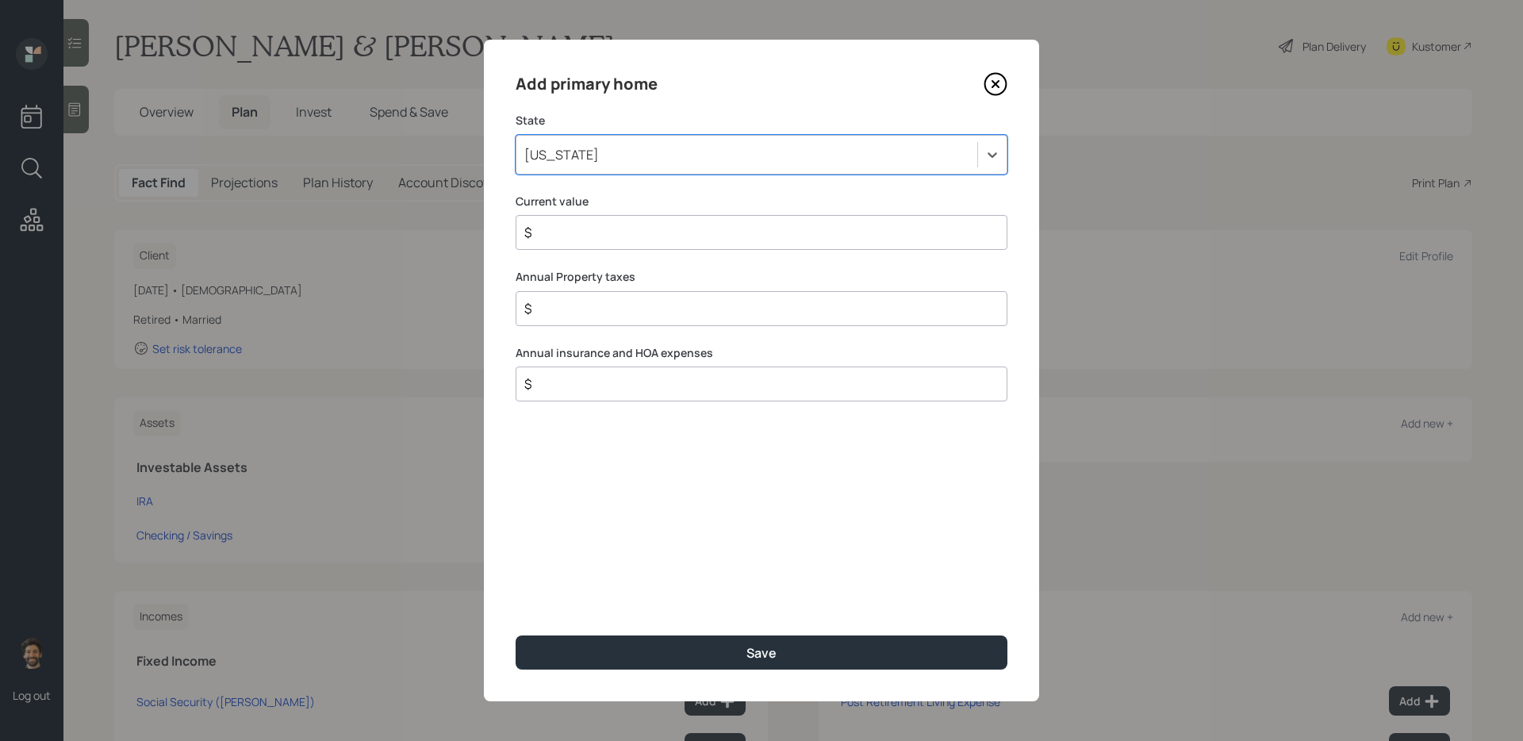
click at [589, 215] on div "$" at bounding box center [762, 232] width 492 height 35
click at [589, 227] on input "$" at bounding box center [755, 232] width 465 height 19
type input "$ 1"
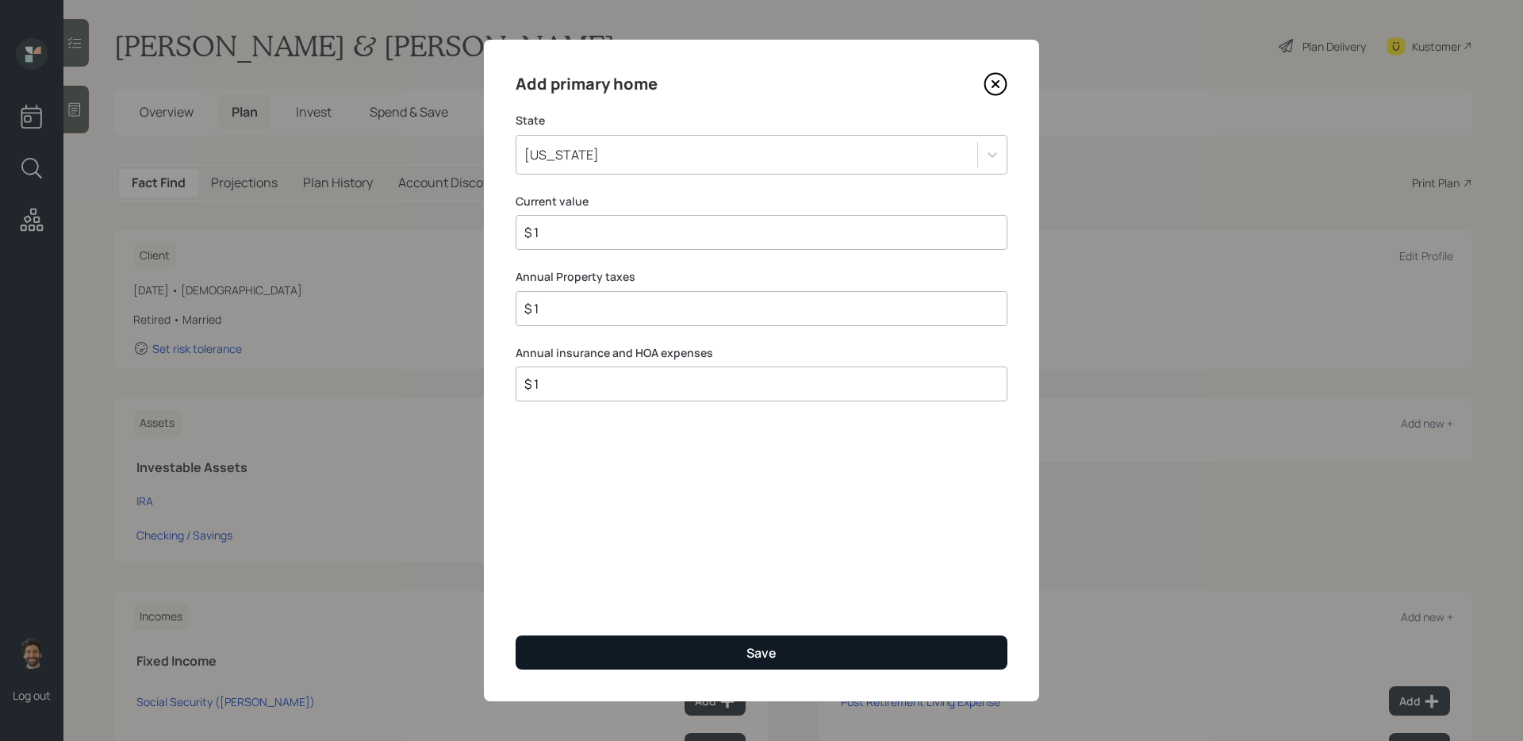
type input "$ 1"
click at [609, 604] on button "Save" at bounding box center [762, 653] width 492 height 34
